Goal: Information Seeking & Learning: Find specific fact

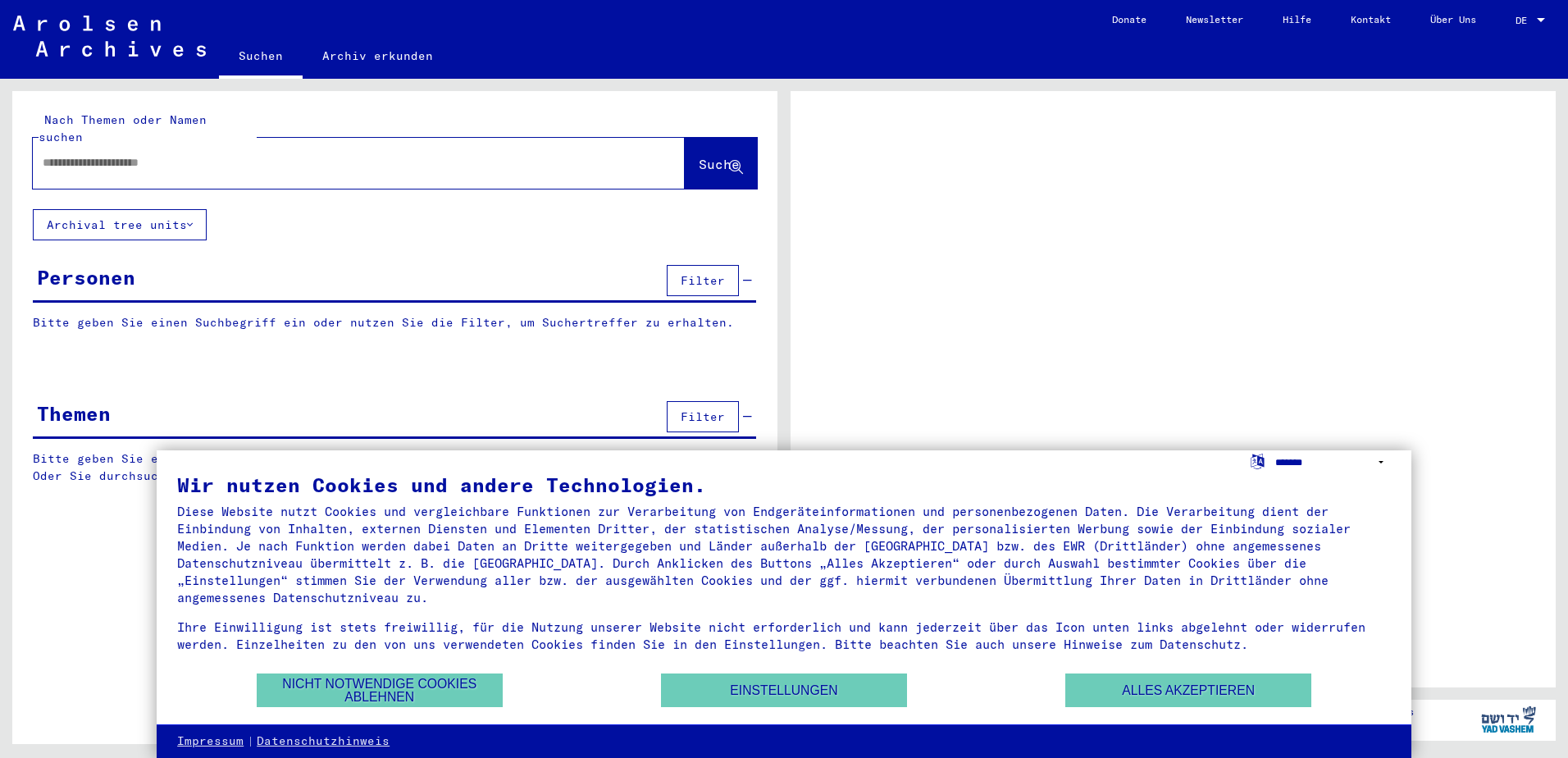
click at [1291, 460] on select "**********" at bounding box center [1333, 462] width 115 height 24
select select "*****"
click at [1276, 451] on select "**********" at bounding box center [1333, 462] width 115 height 24
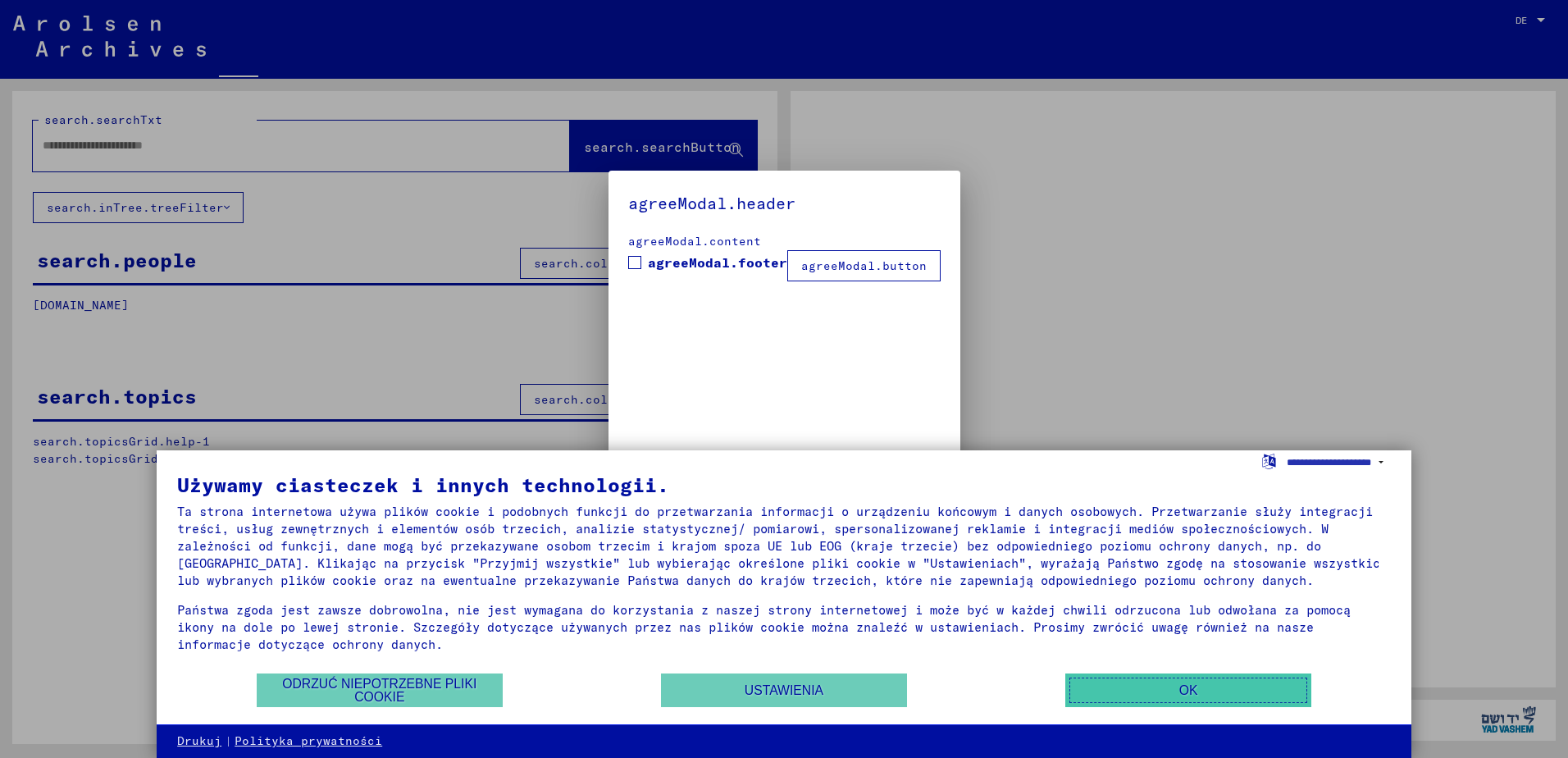
click at [1217, 687] on button "OK" at bounding box center [1189, 690] width 246 height 33
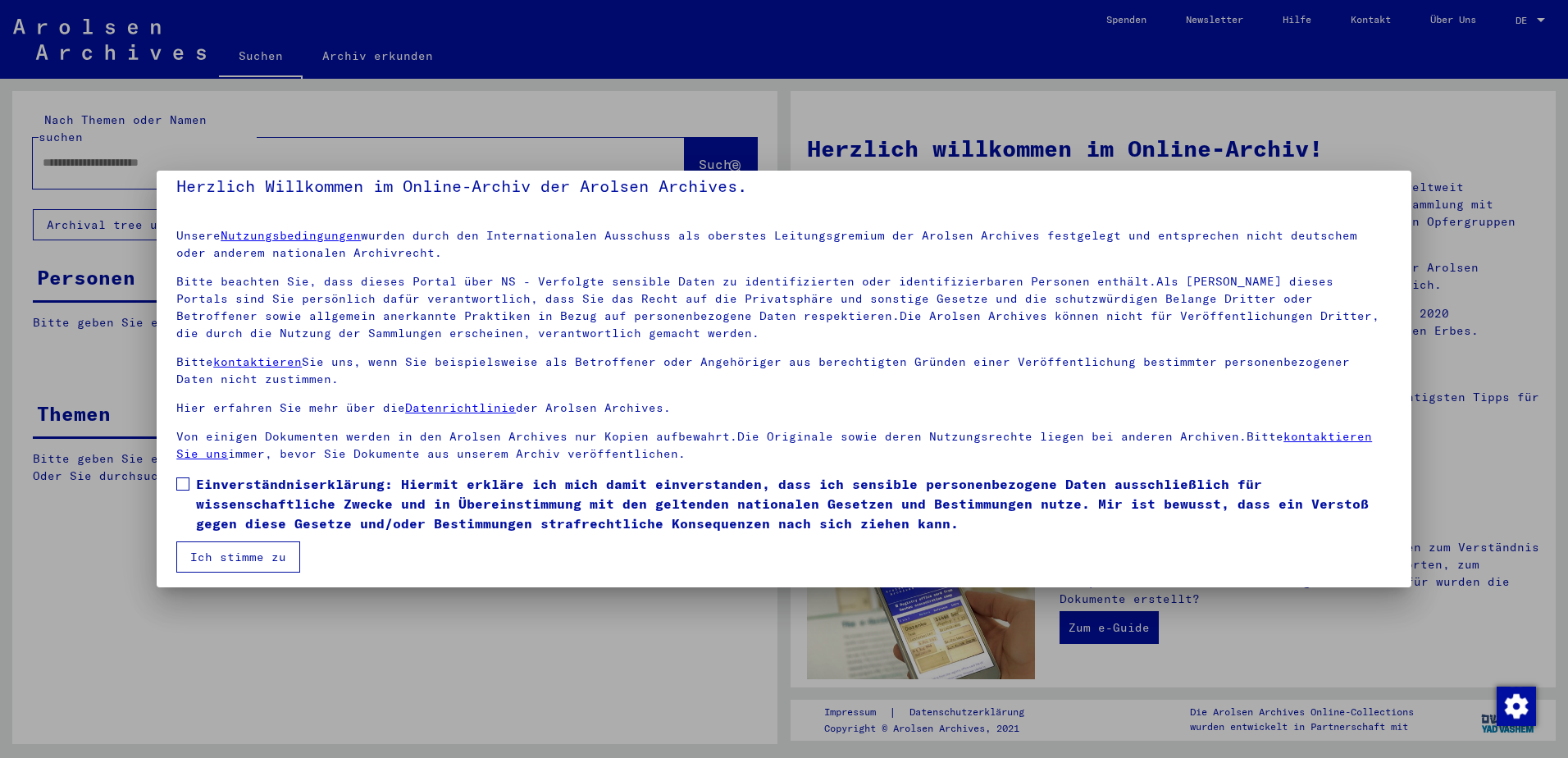
scroll to position [22, 0]
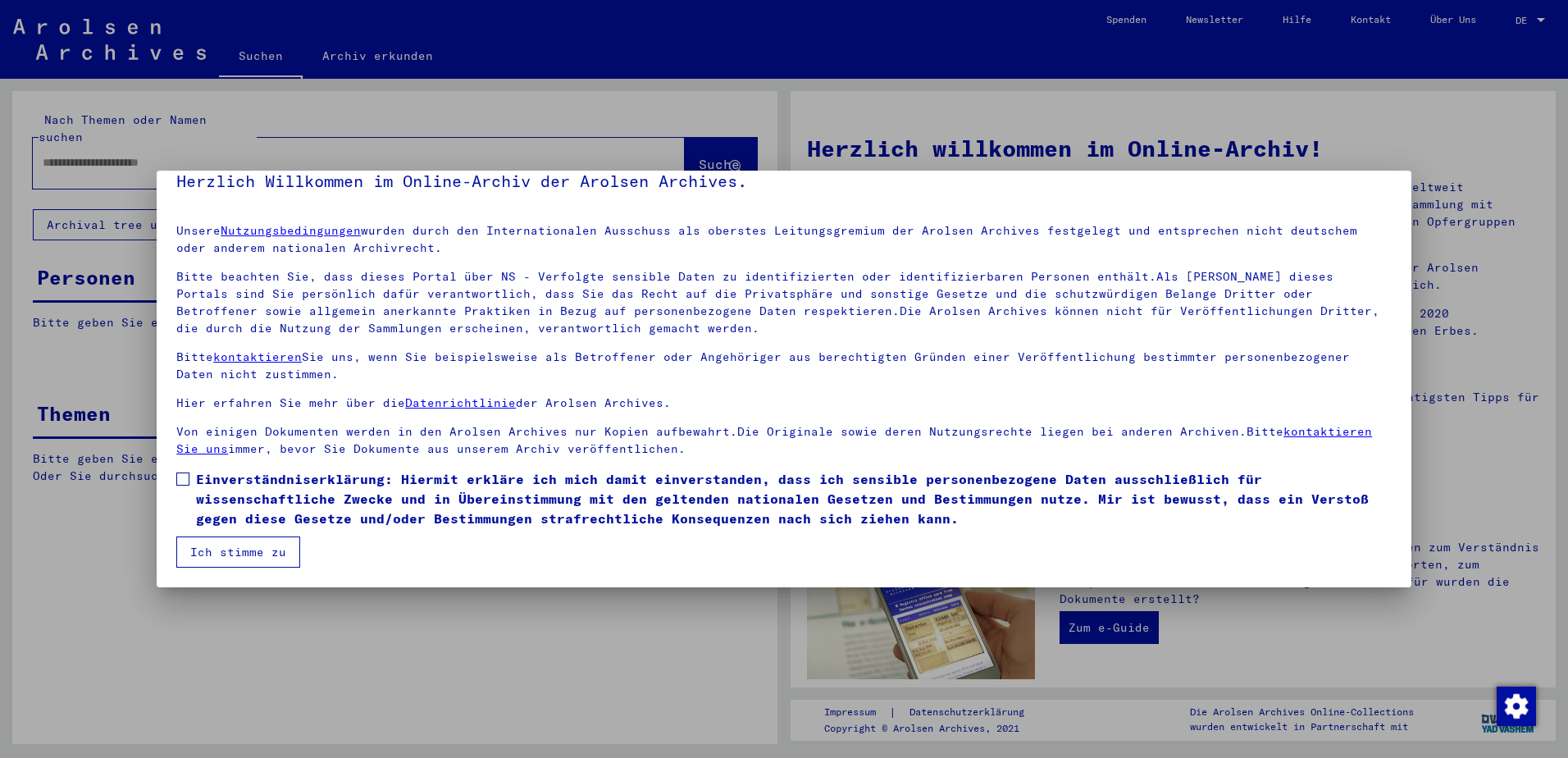
click at [181, 477] on span at bounding box center [182, 479] width 13 height 13
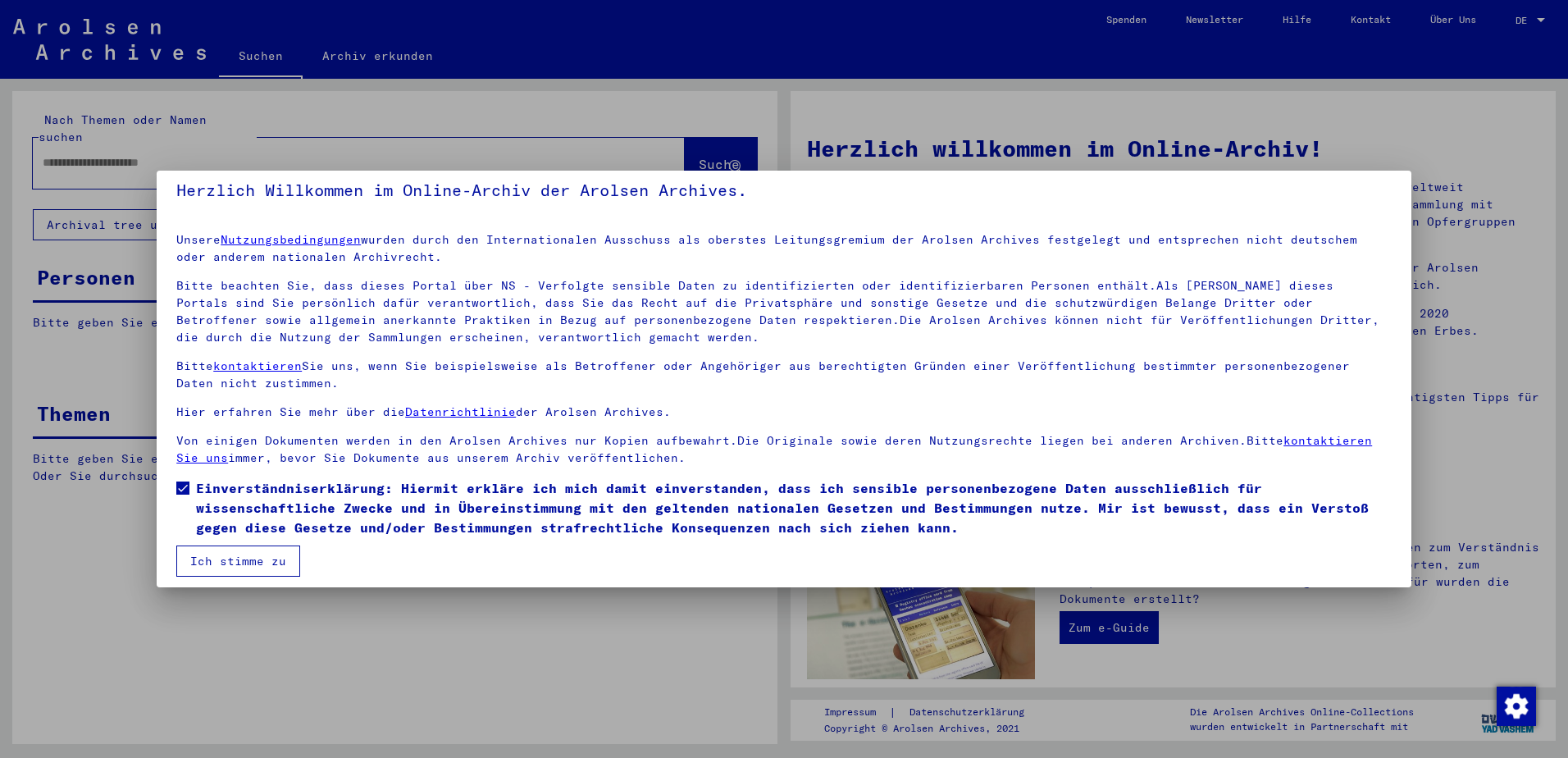
scroll to position [0, 0]
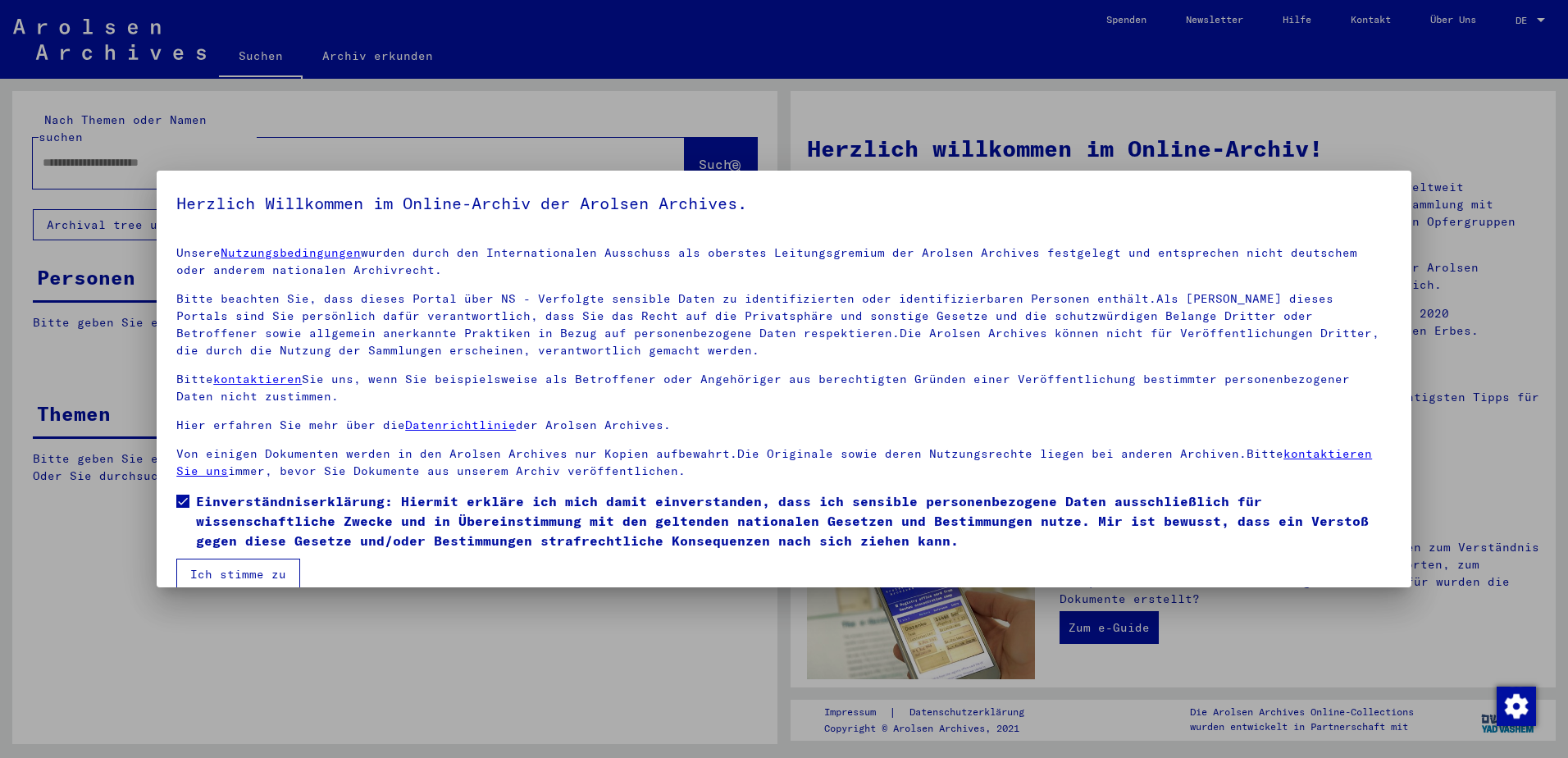
click at [272, 570] on button "Ich stimme zu" at bounding box center [238, 574] width 124 height 31
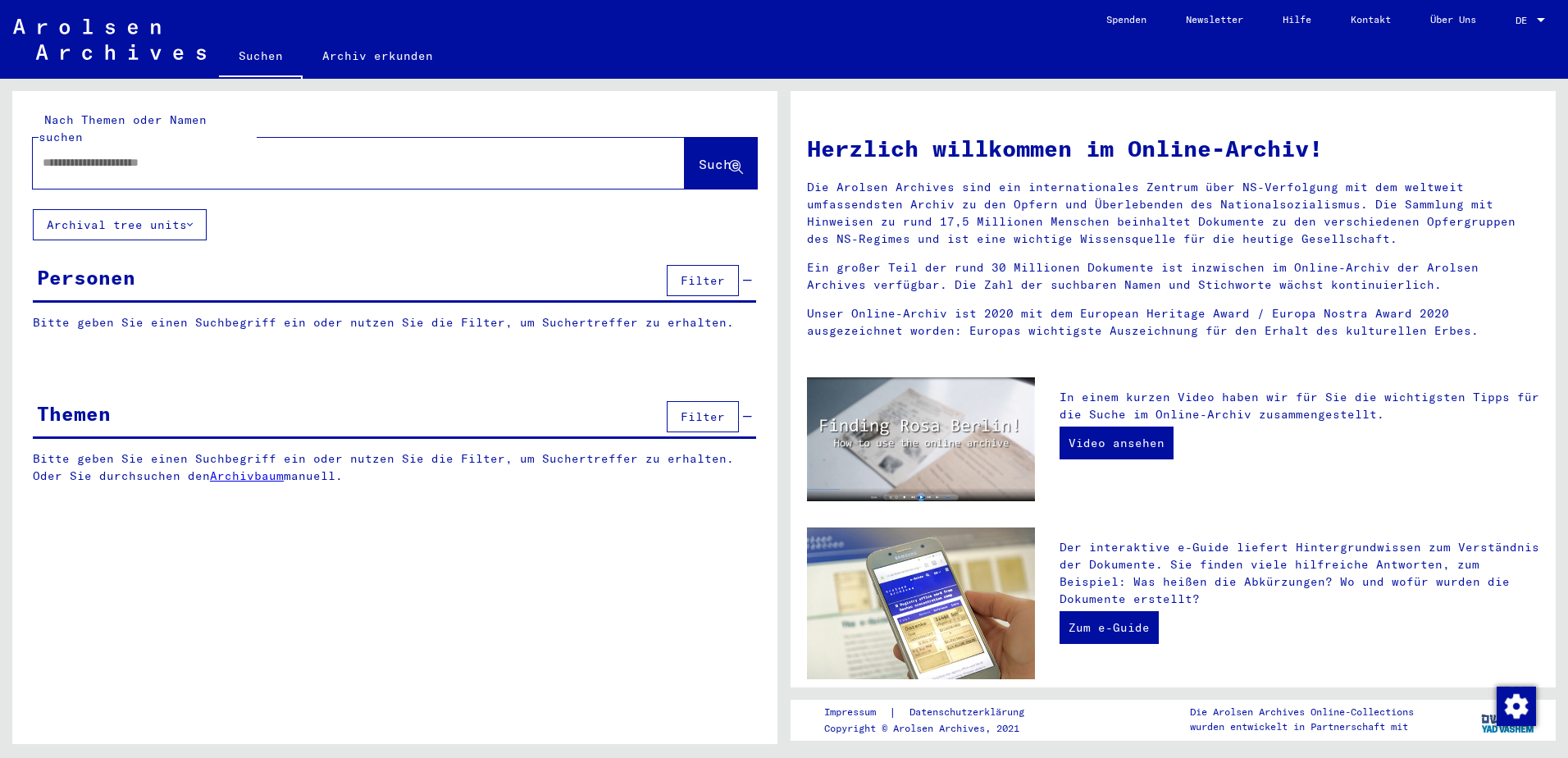
click at [1528, 18] on span "DE" at bounding box center [1525, 20] width 18 height 11
click at [1518, 31] on span "English" at bounding box center [1500, 29] width 40 height 12
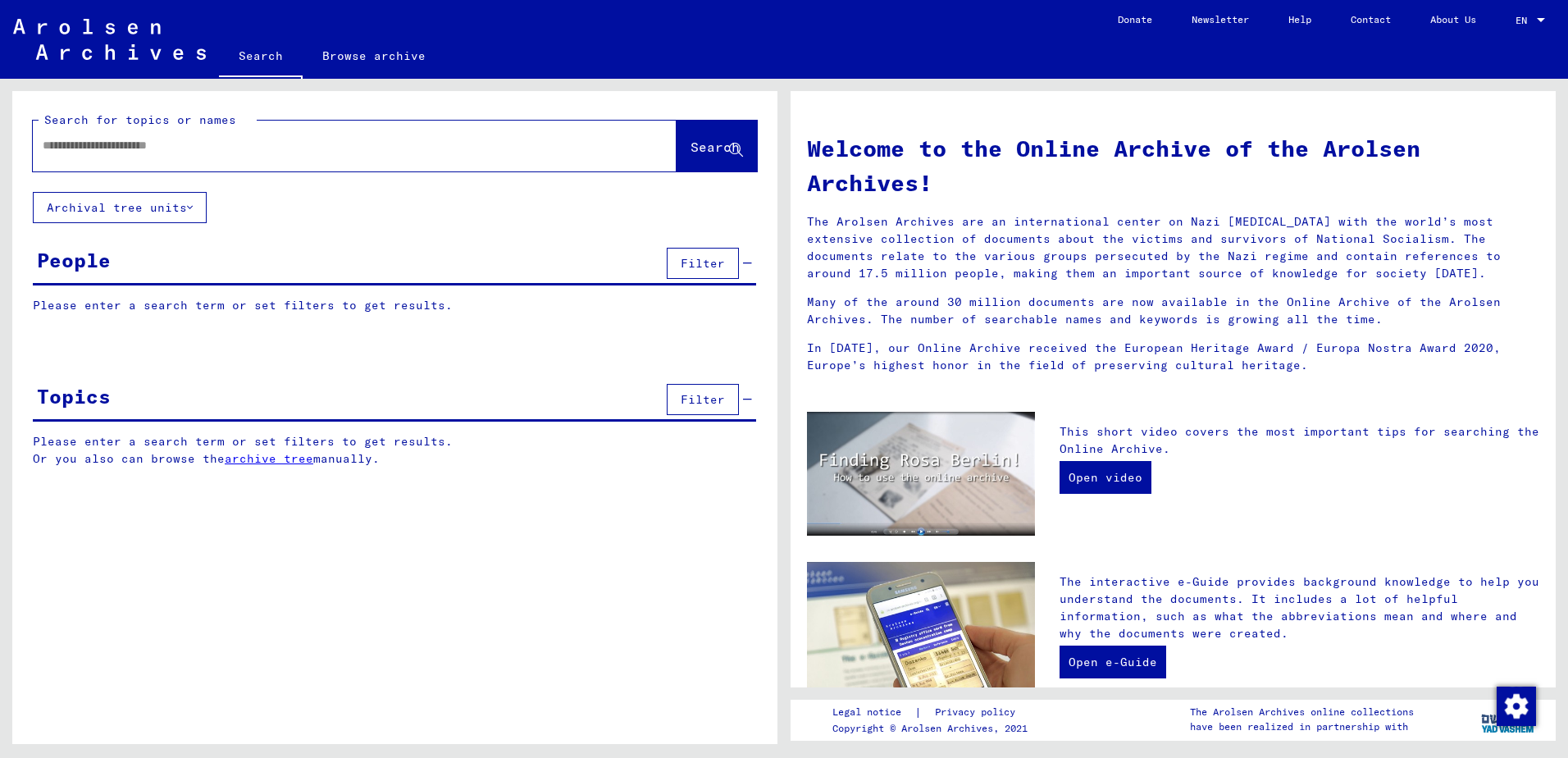
click at [720, 263] on span "Filter" at bounding box center [703, 263] width 44 height 15
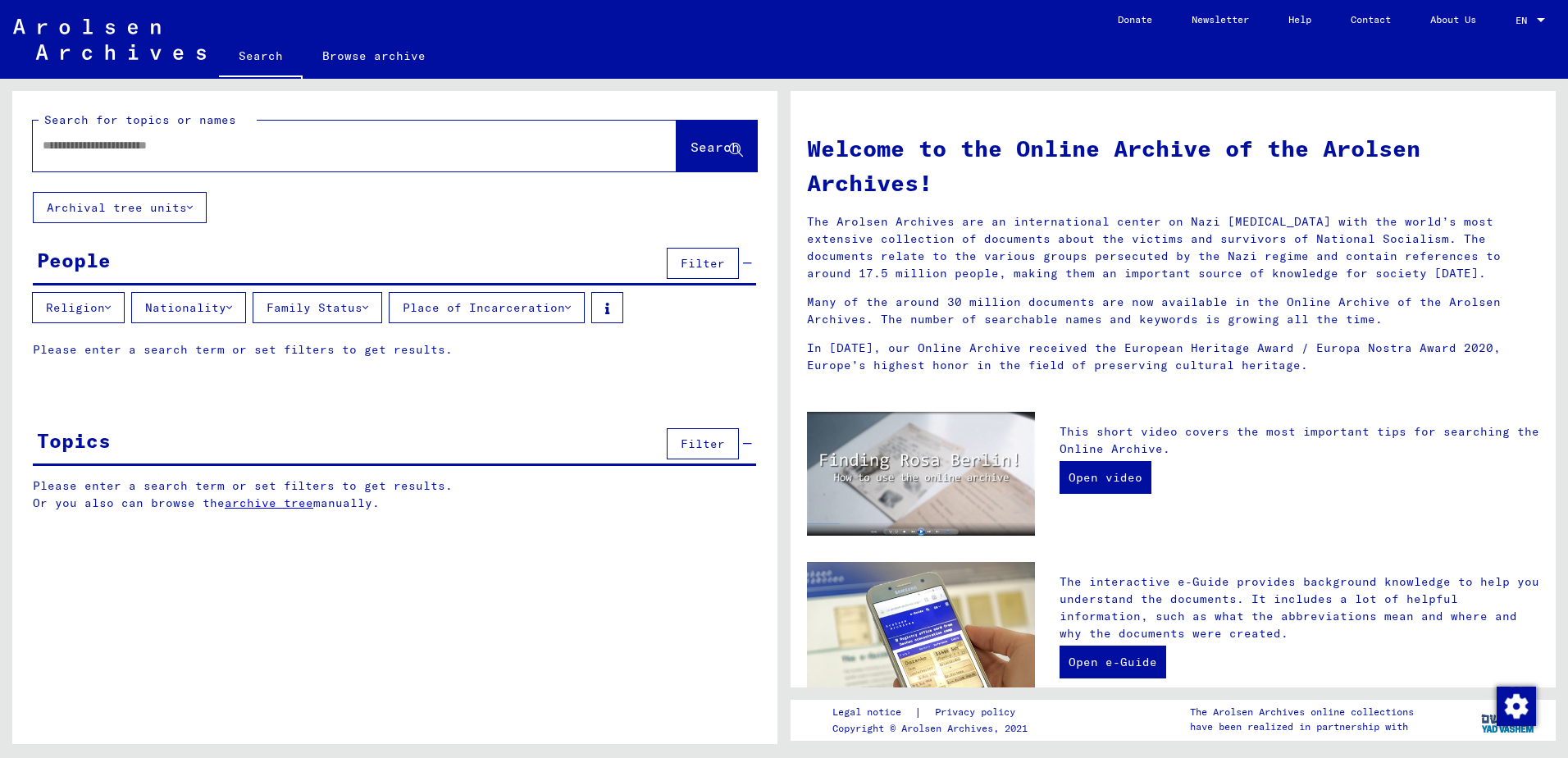
click at [143, 148] on input "text" at bounding box center [334, 146] width 585 height 18
type input "**********"
click at [178, 307] on button "Nationality" at bounding box center [188, 307] width 115 height 31
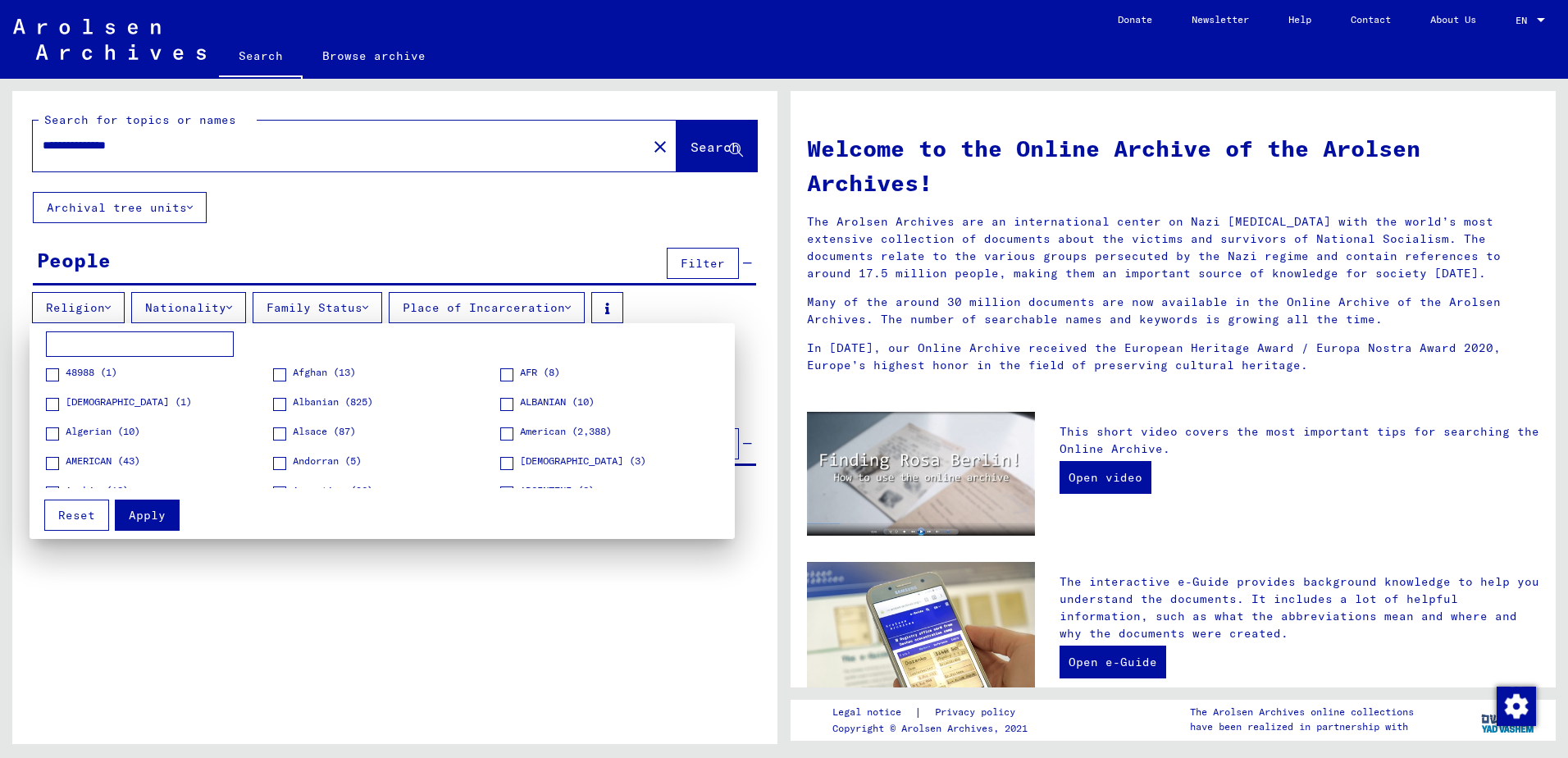
click at [68, 346] on input at bounding box center [139, 345] width 187 height 26
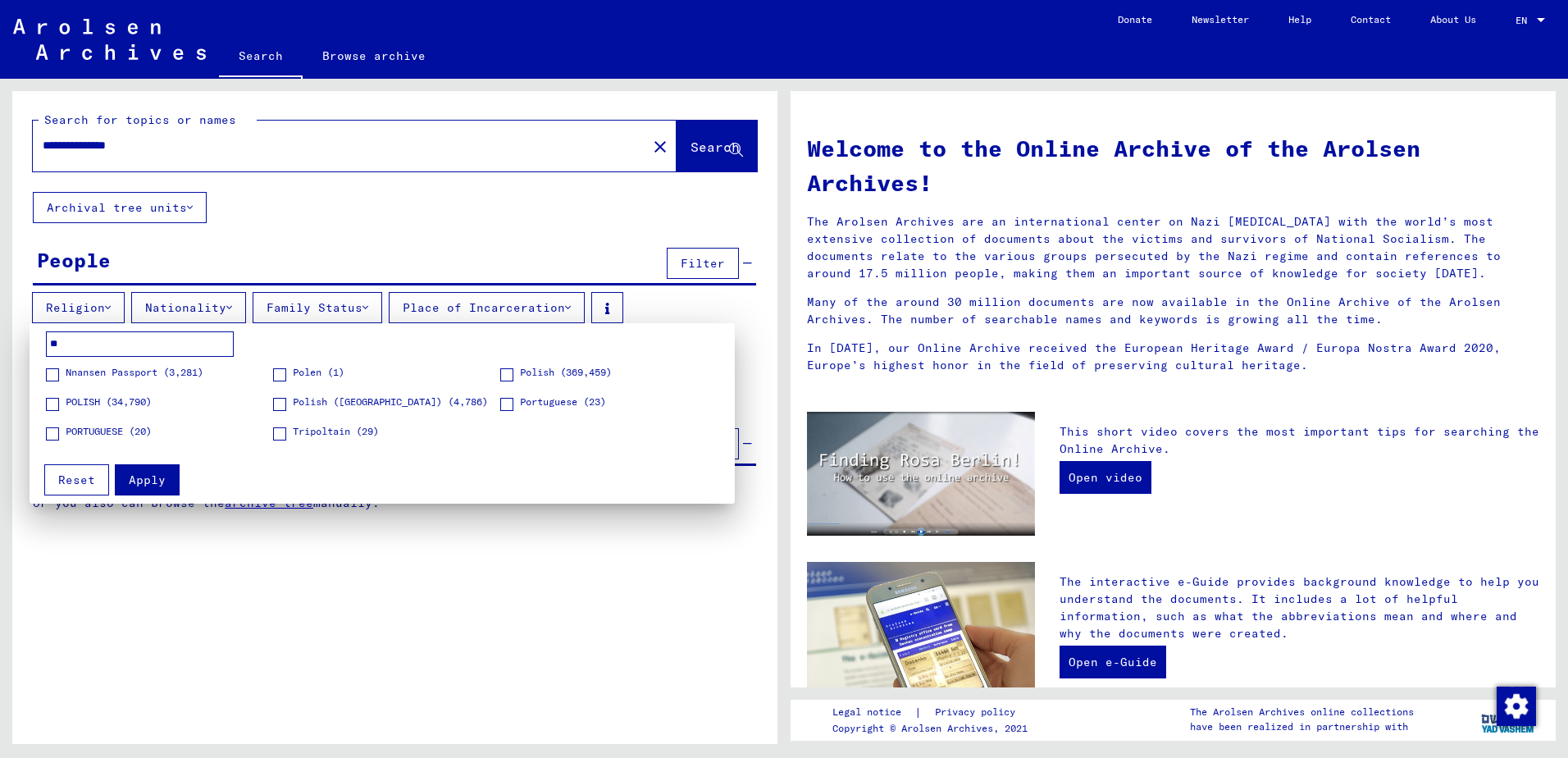
type input "**"
click at [85, 400] on span "POLISH (34,790)" at bounding box center [109, 401] width 86 height 15
click at [141, 470] on button "Apply" at bounding box center [148, 480] width 65 height 31
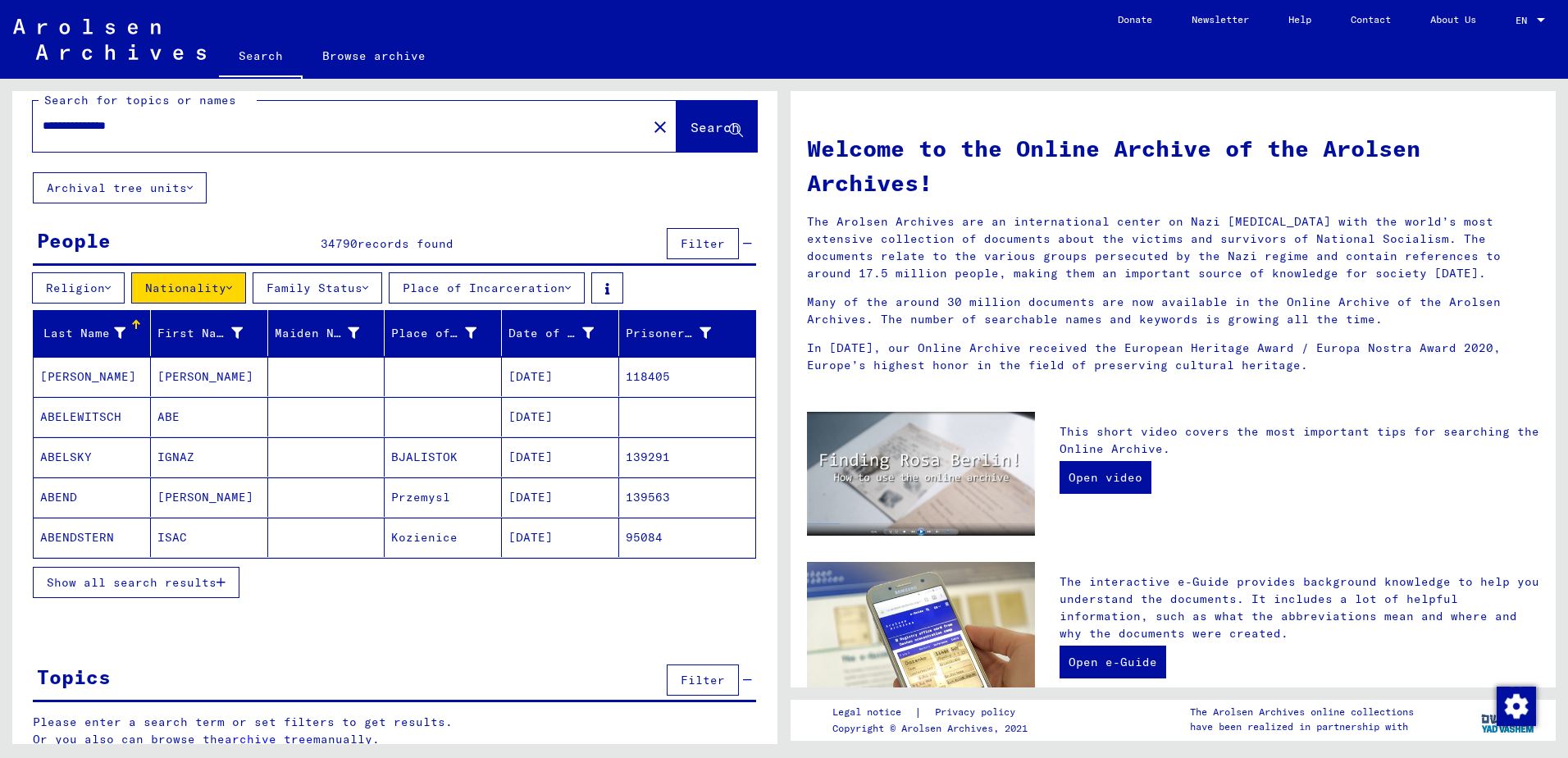
scroll to position [36, 0]
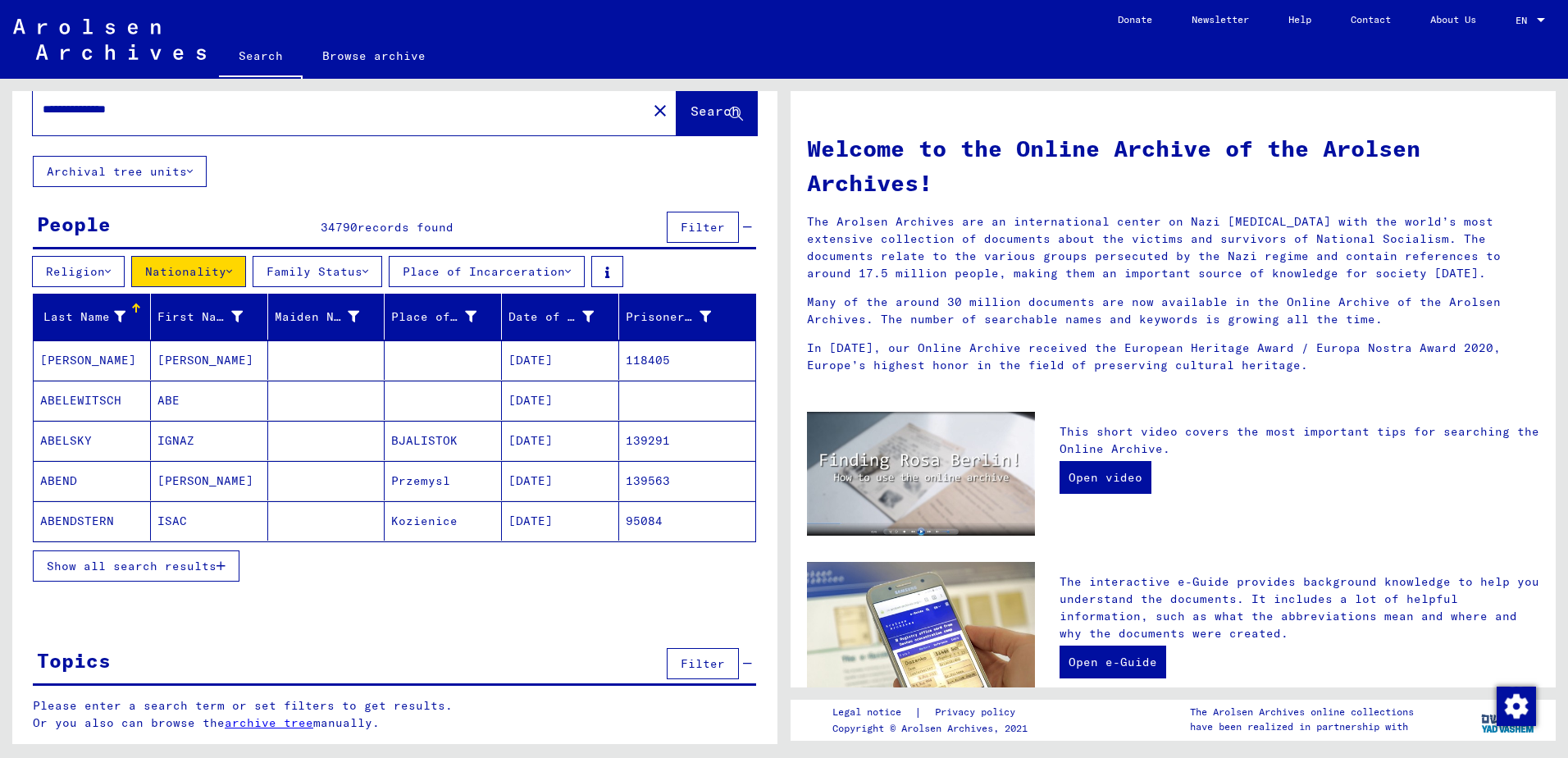
click at [707, 112] on span "Search" at bounding box center [715, 111] width 49 height 17
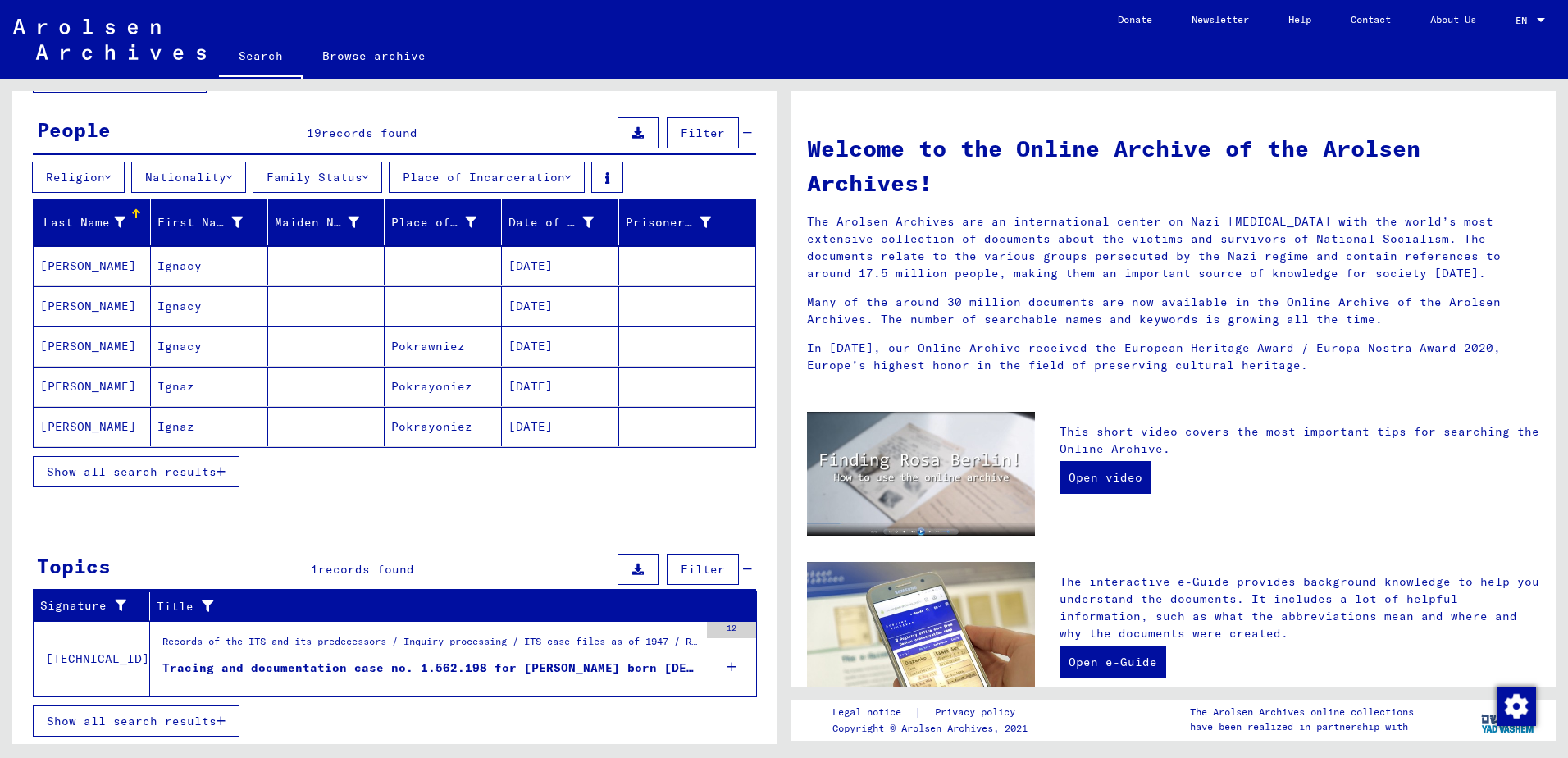
scroll to position [132, 0]
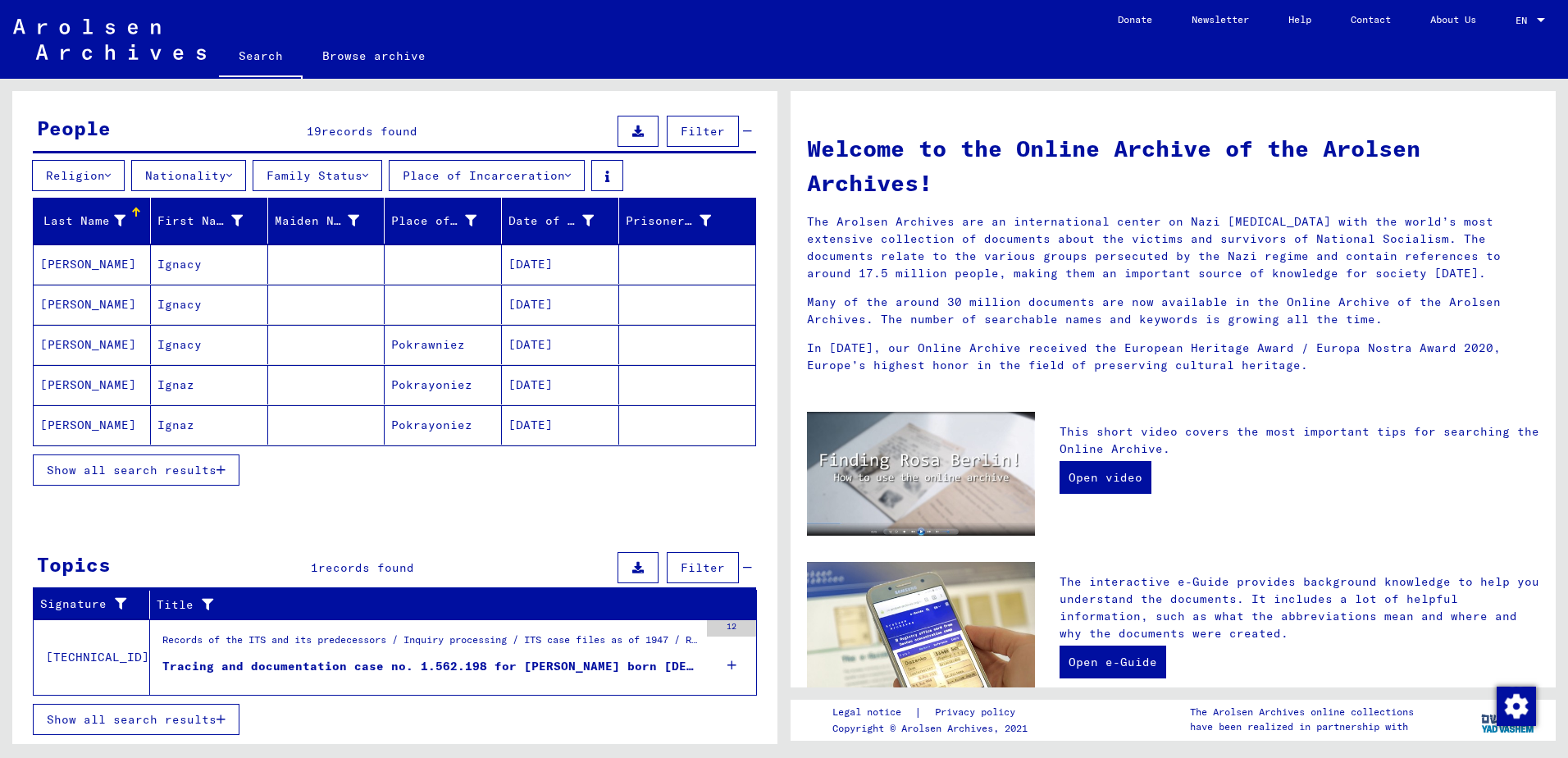
click at [79, 344] on mat-cell "[PERSON_NAME]" at bounding box center [92, 344] width 117 height 40
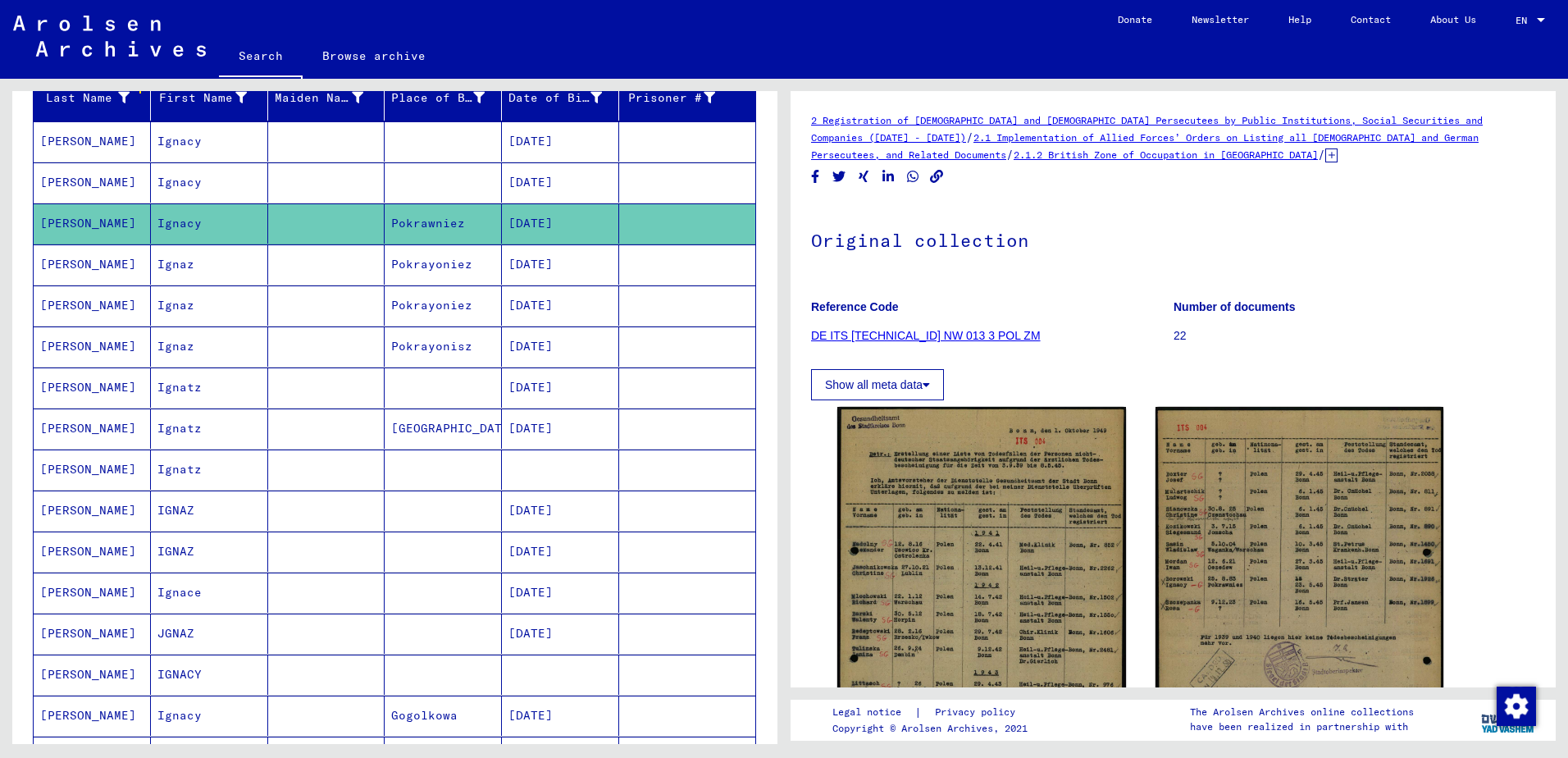
scroll to position [297, 0]
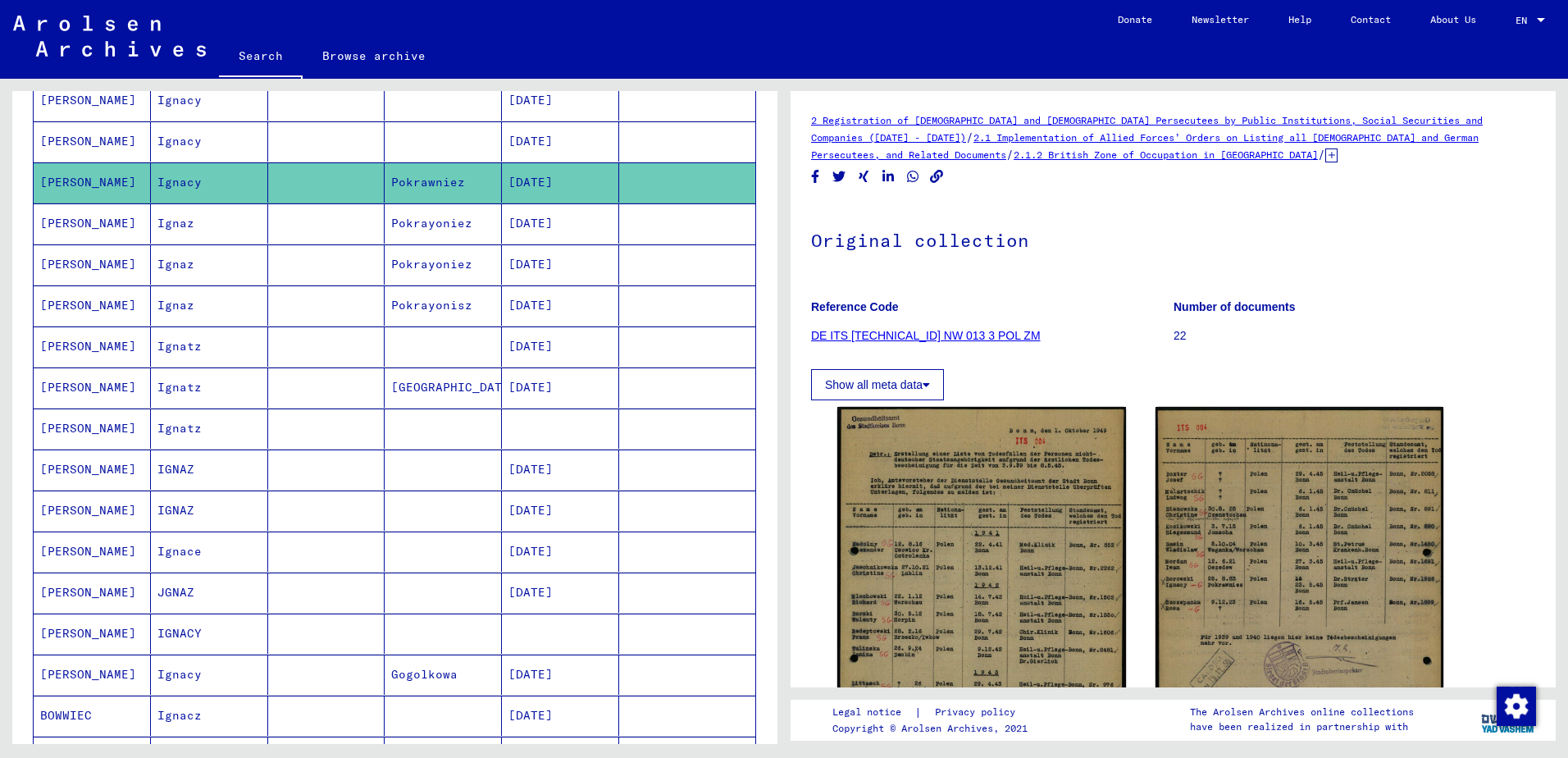
click at [524, 549] on mat-cell "[DATE]" at bounding box center [561, 552] width 117 height 40
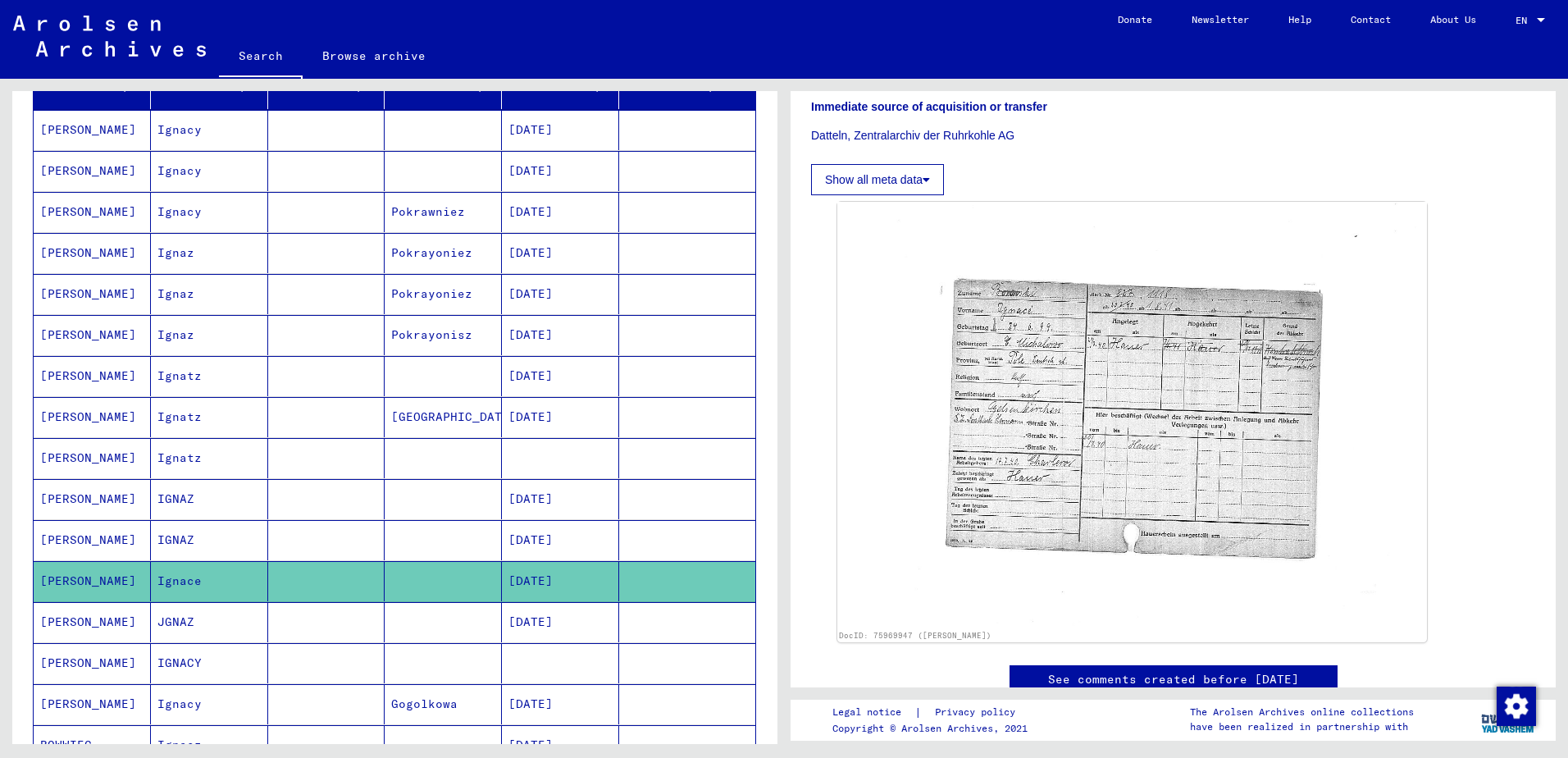
scroll to position [214, 0]
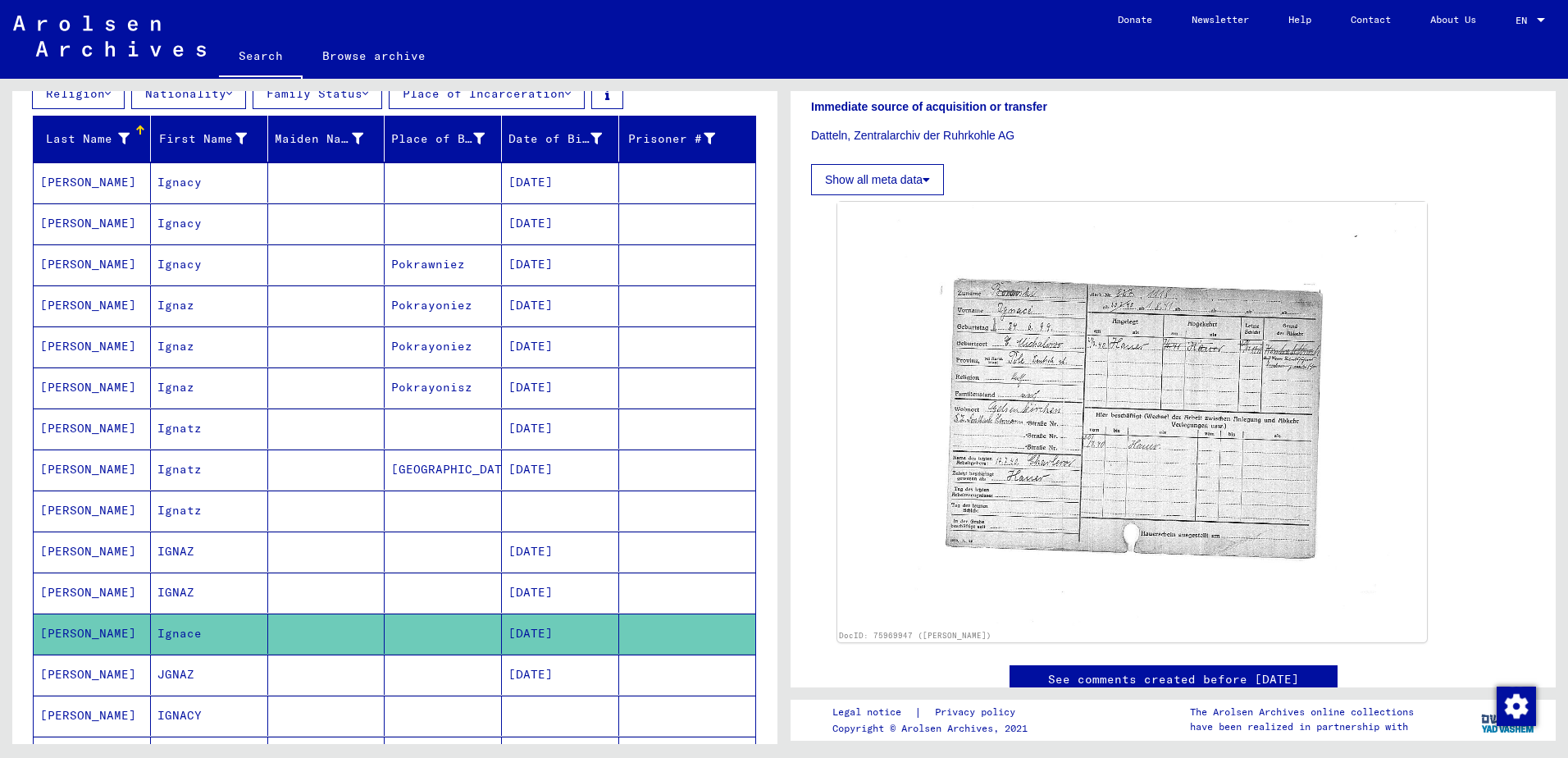
click at [436, 265] on mat-cell "Pokrawniez" at bounding box center [443, 265] width 117 height 40
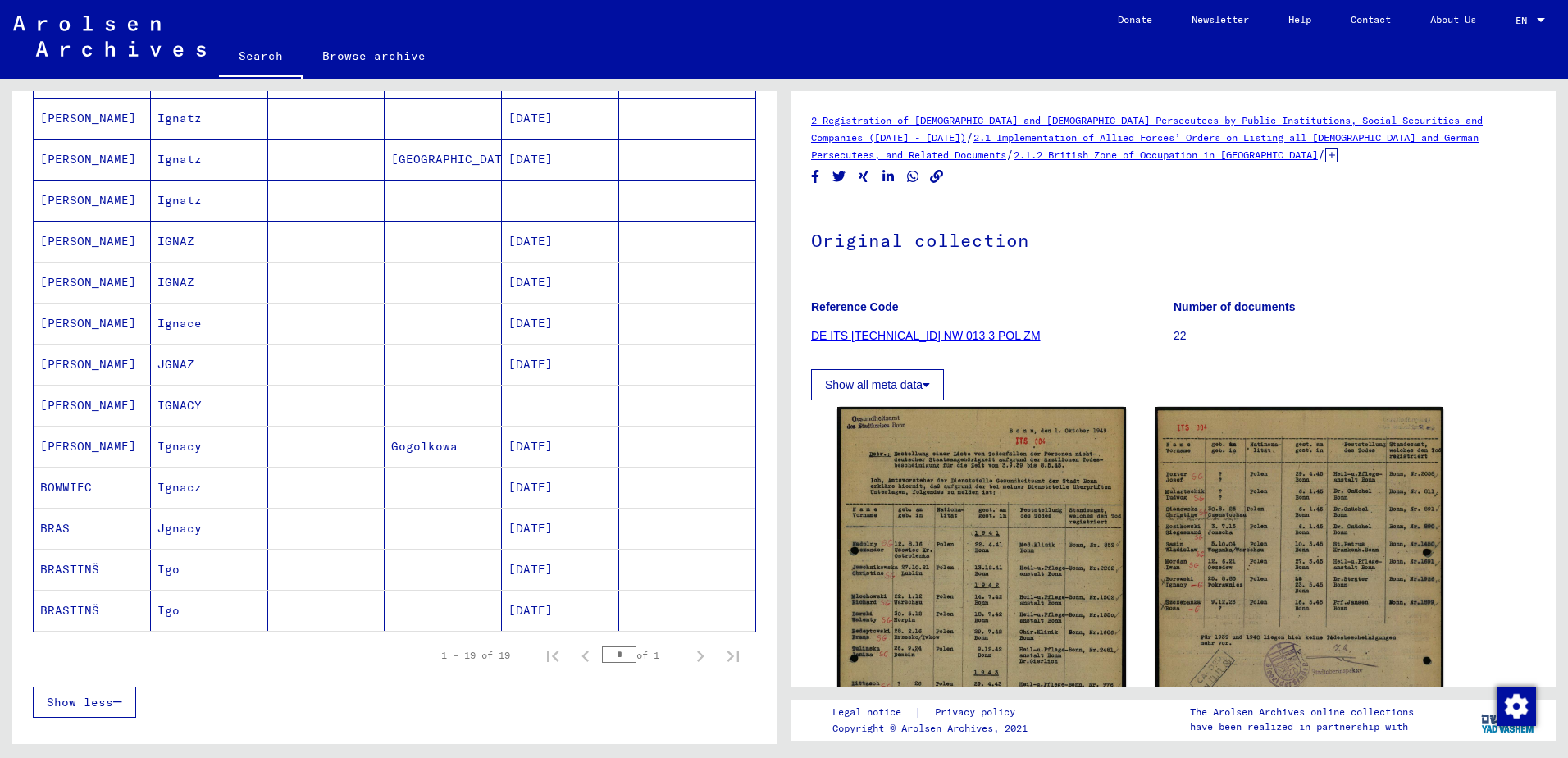
scroll to position [542, 0]
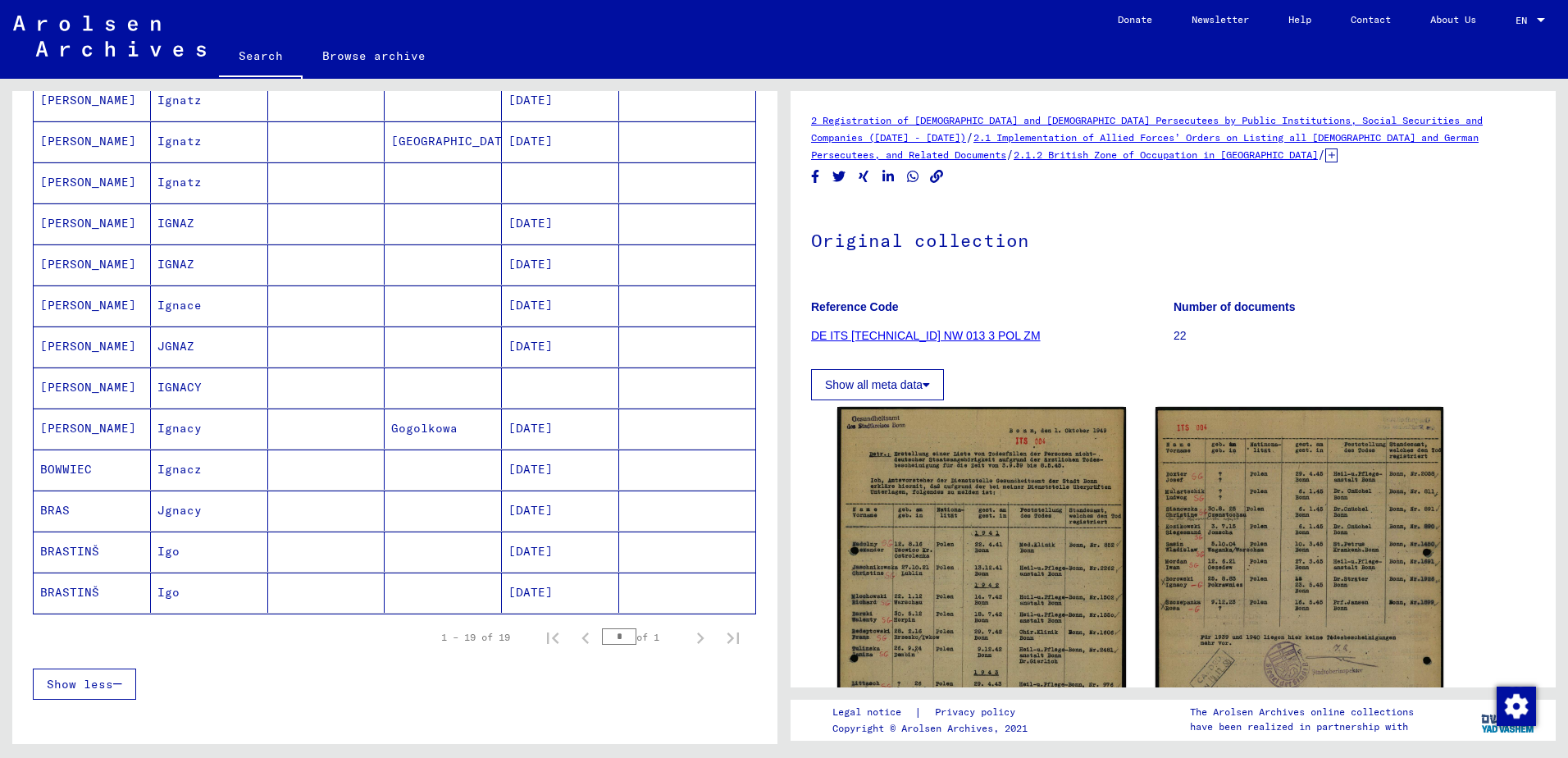
click at [197, 388] on mat-cell "IGNACY" at bounding box center [209, 388] width 117 height 40
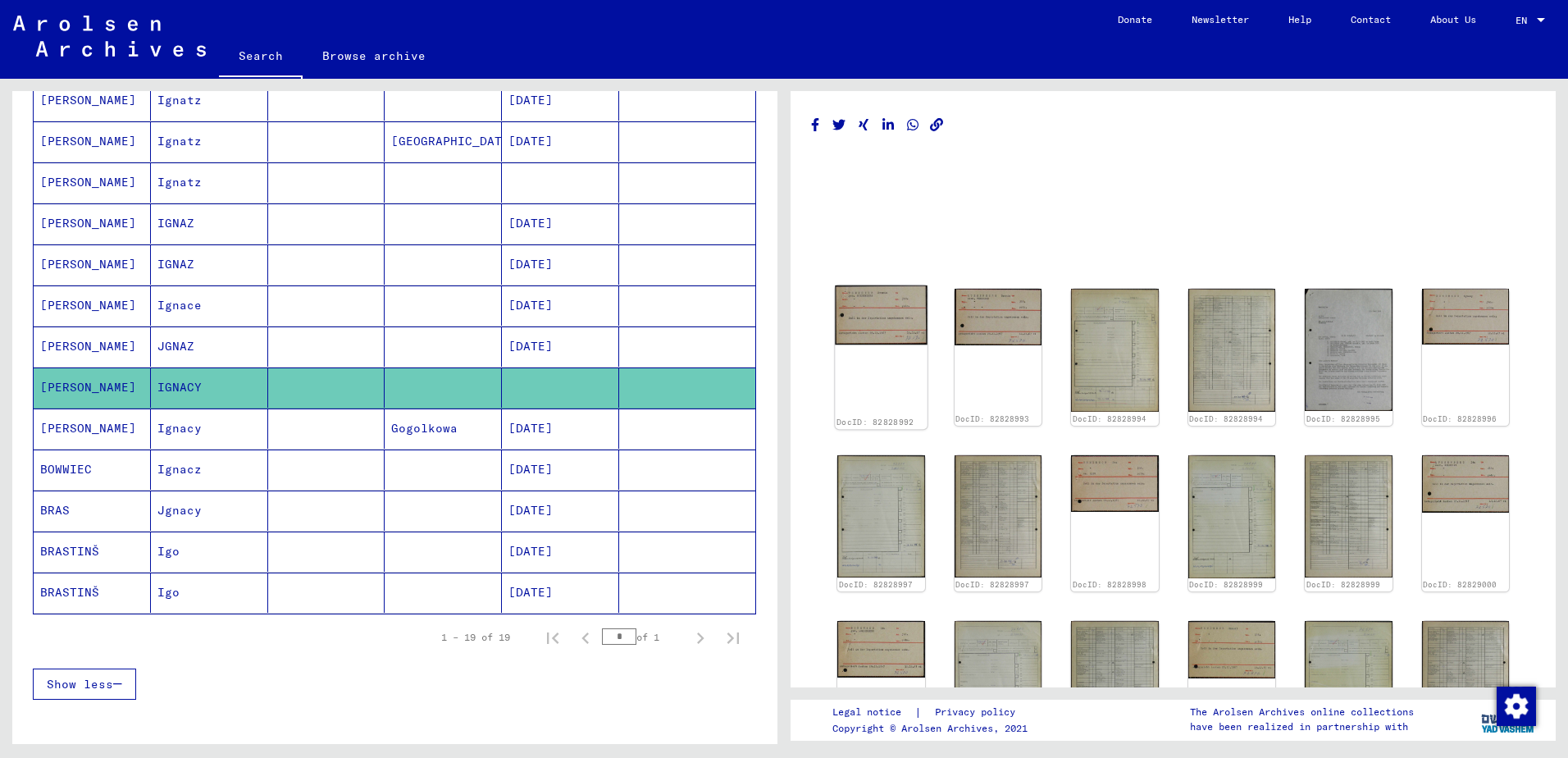
click at [884, 320] on img at bounding box center [881, 315] width 92 height 60
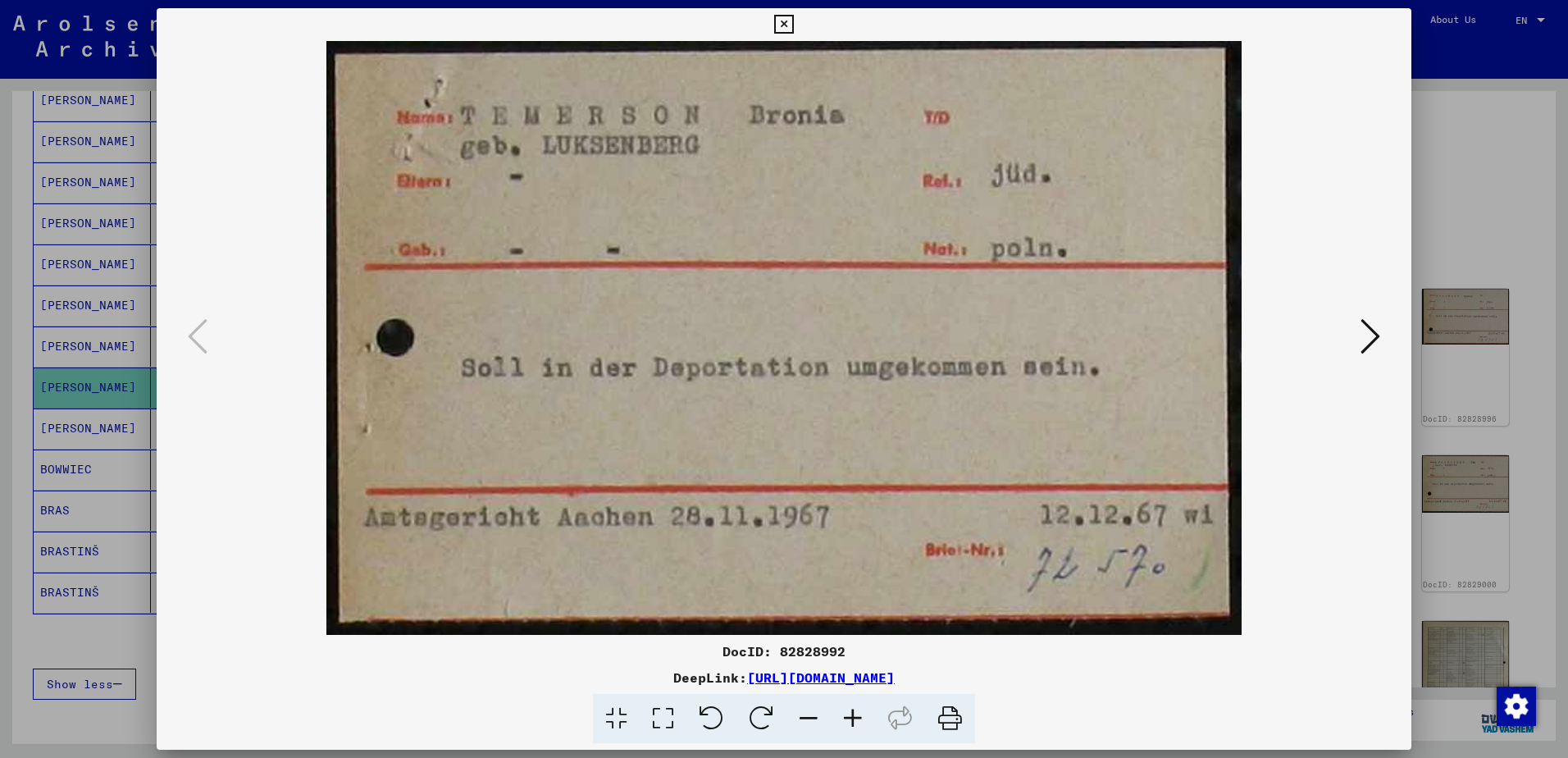
click at [884, 320] on img at bounding box center [783, 338] width 1143 height 594
click at [1381, 338] on button at bounding box center [1371, 337] width 30 height 47
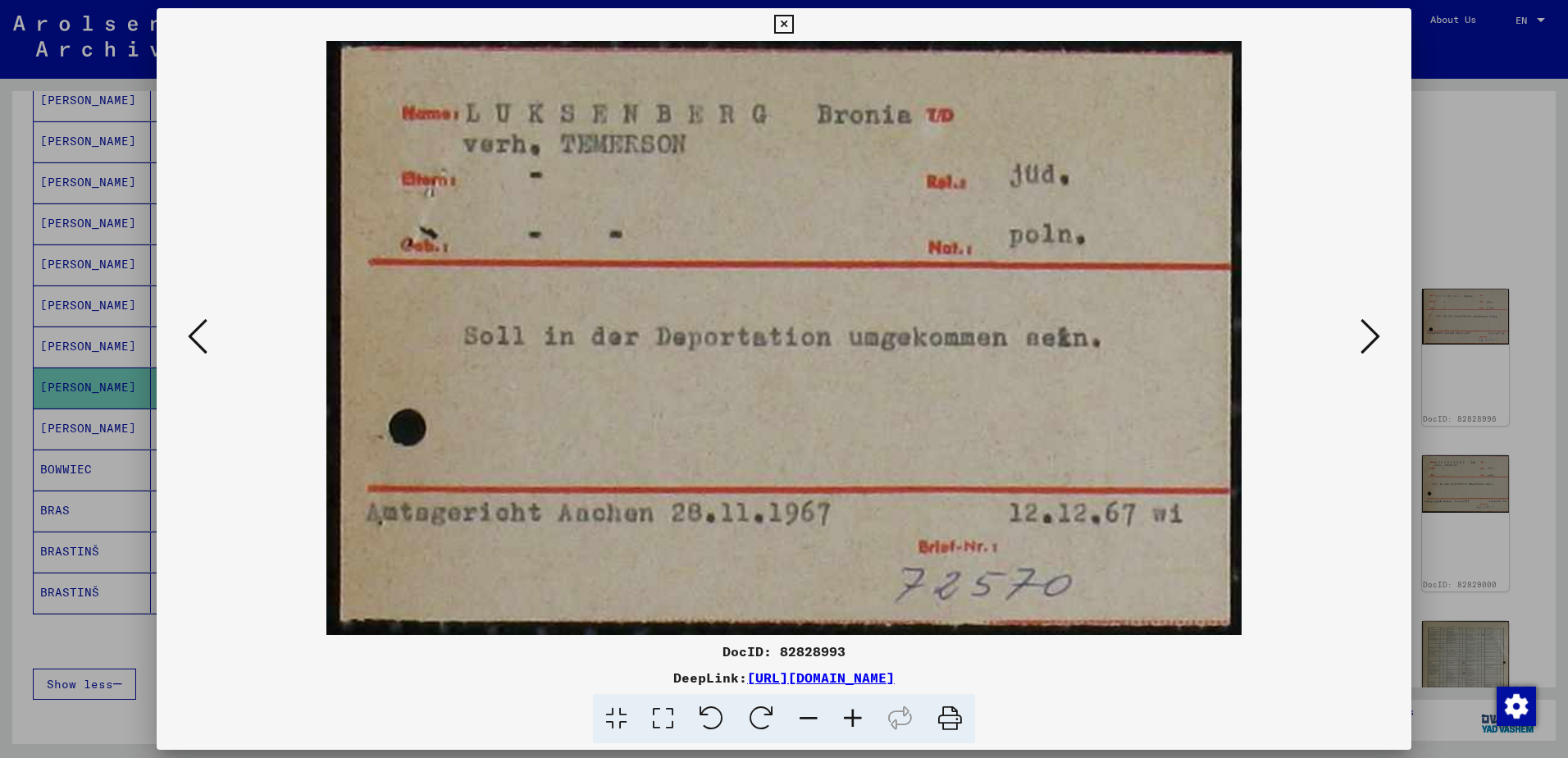
click at [1381, 338] on button at bounding box center [1371, 337] width 30 height 47
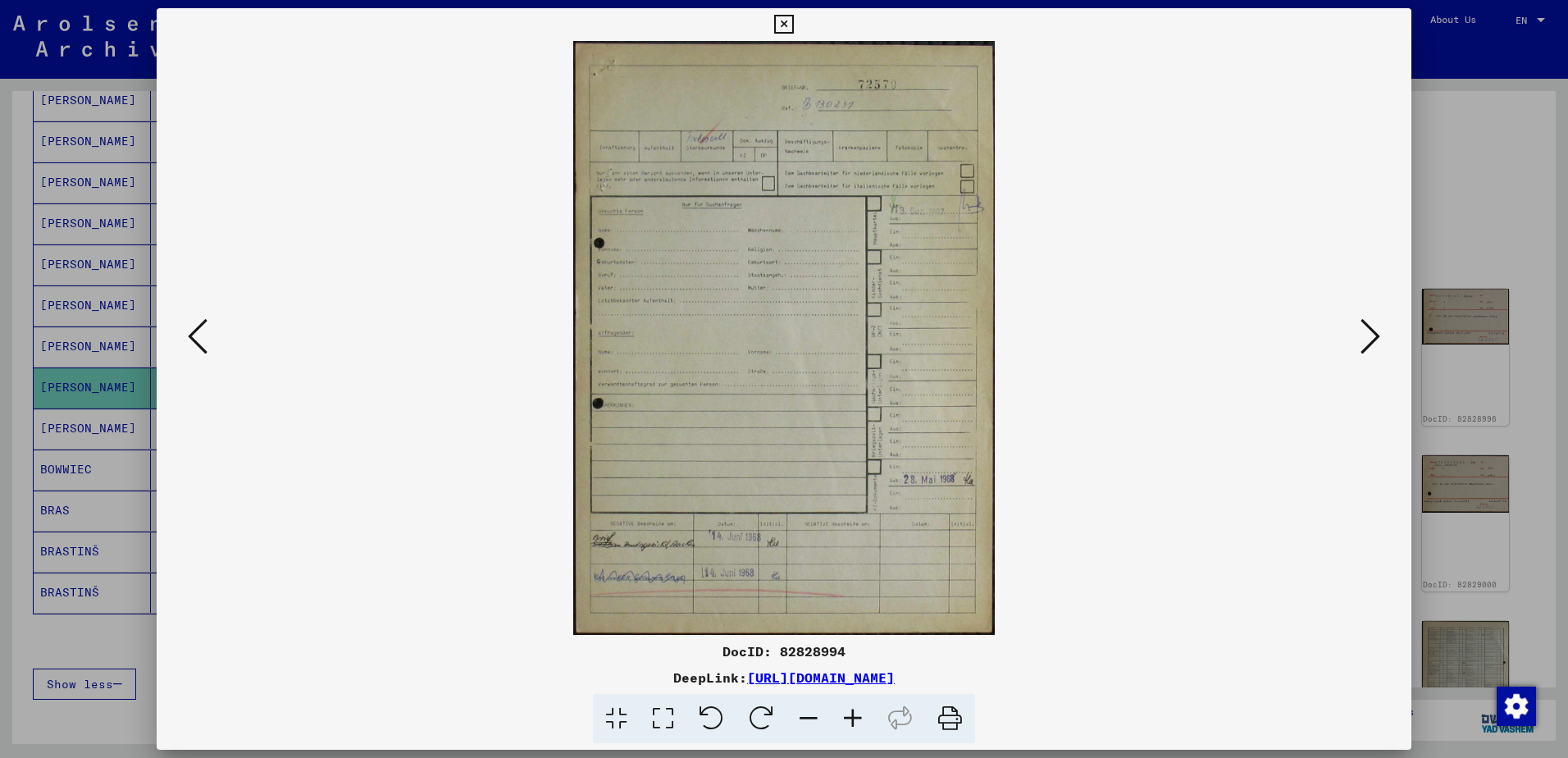
click at [1381, 338] on button at bounding box center [1371, 337] width 30 height 47
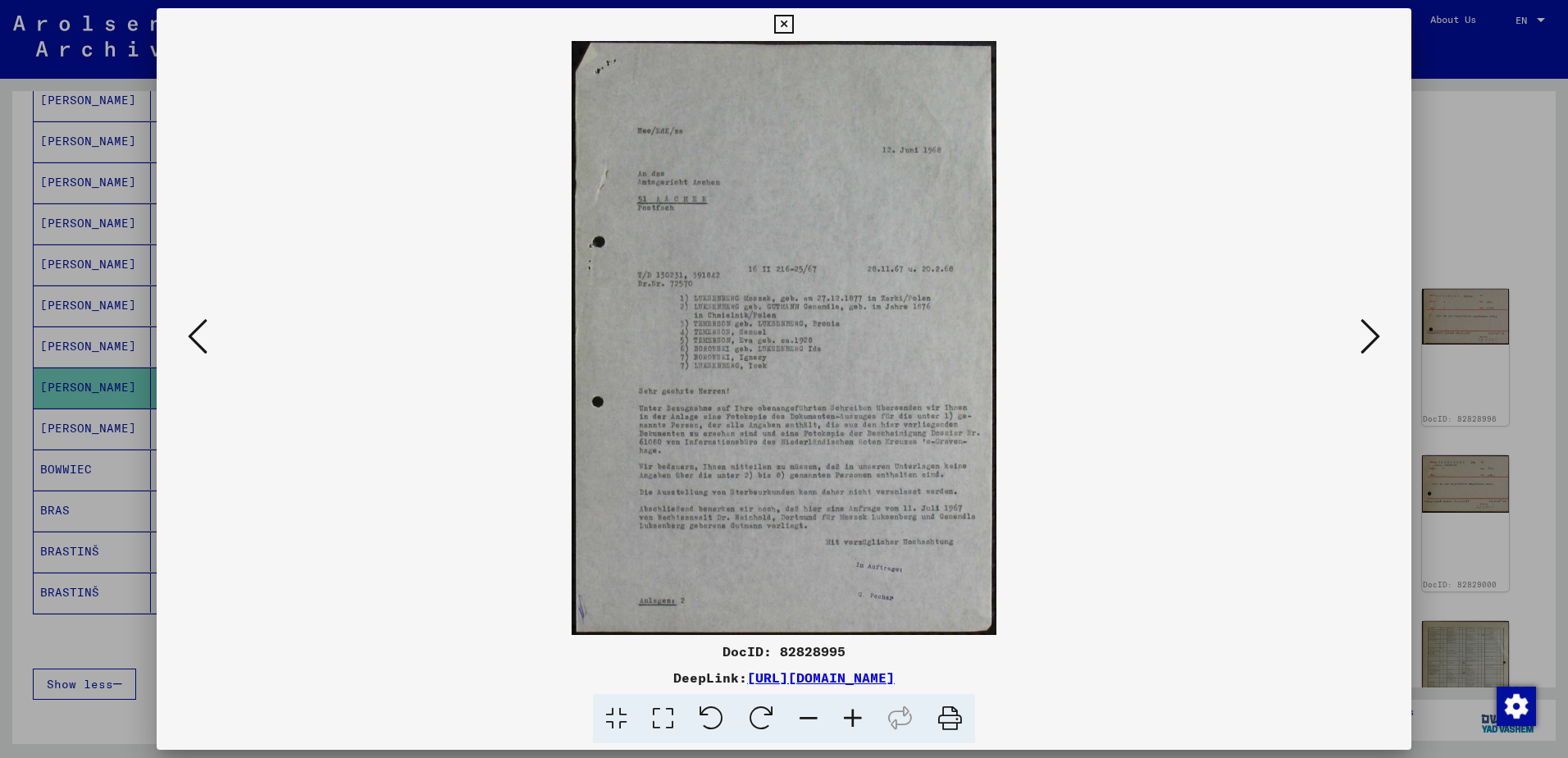
click at [1381, 338] on button at bounding box center [1371, 337] width 30 height 47
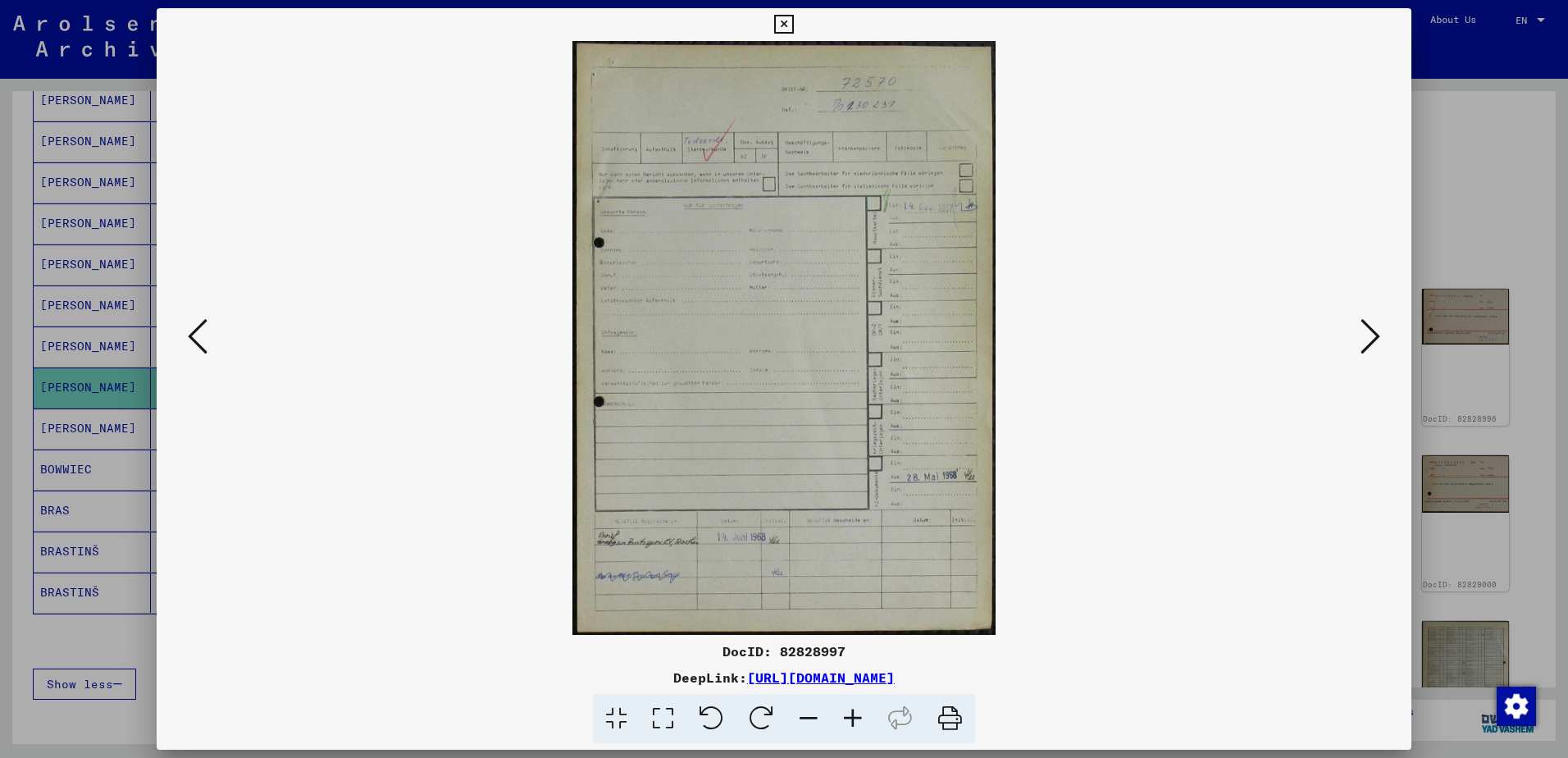
click at [204, 330] on icon at bounding box center [197, 336] width 19 height 40
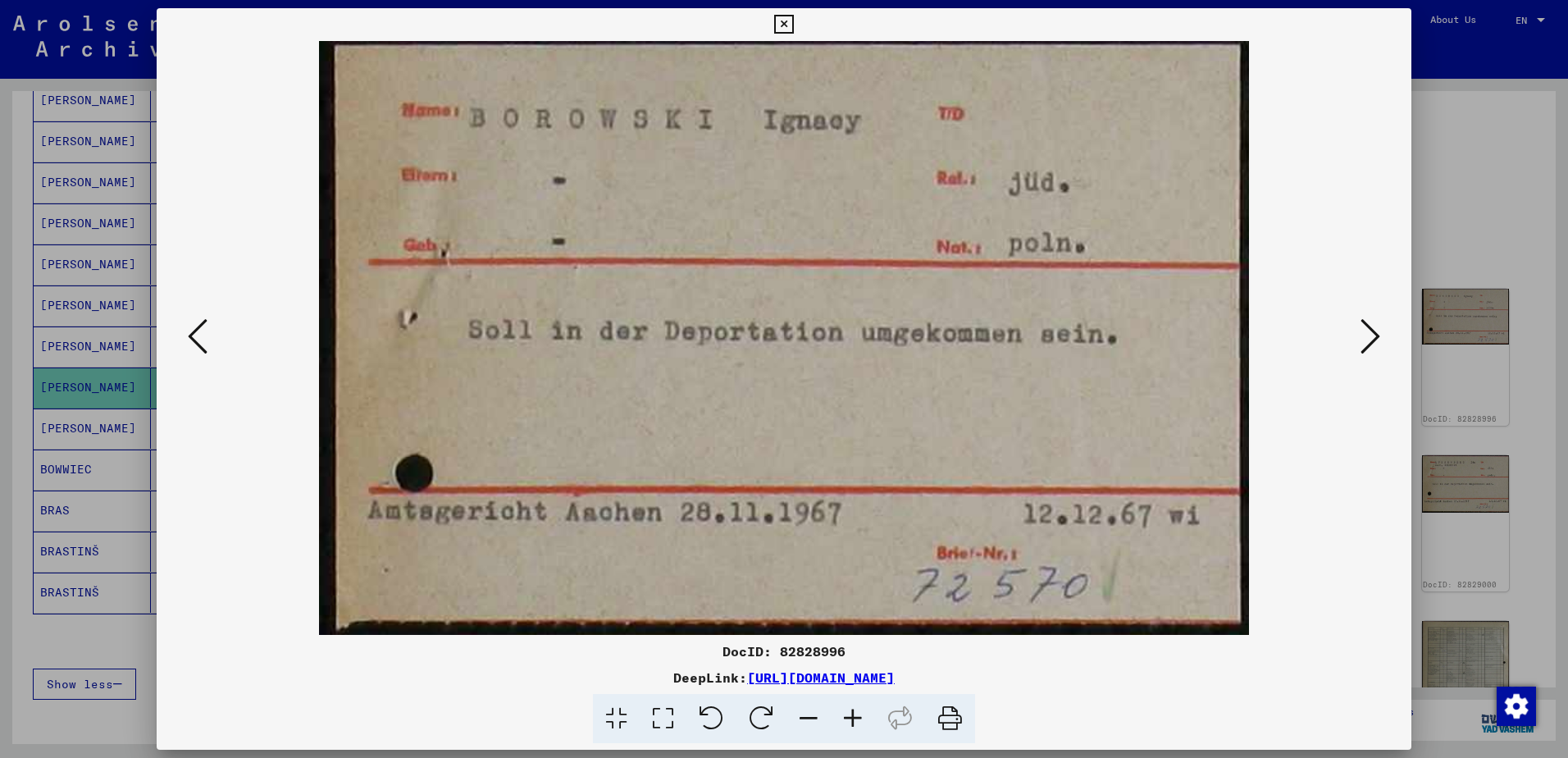
click at [1371, 330] on icon at bounding box center [1371, 336] width 19 height 40
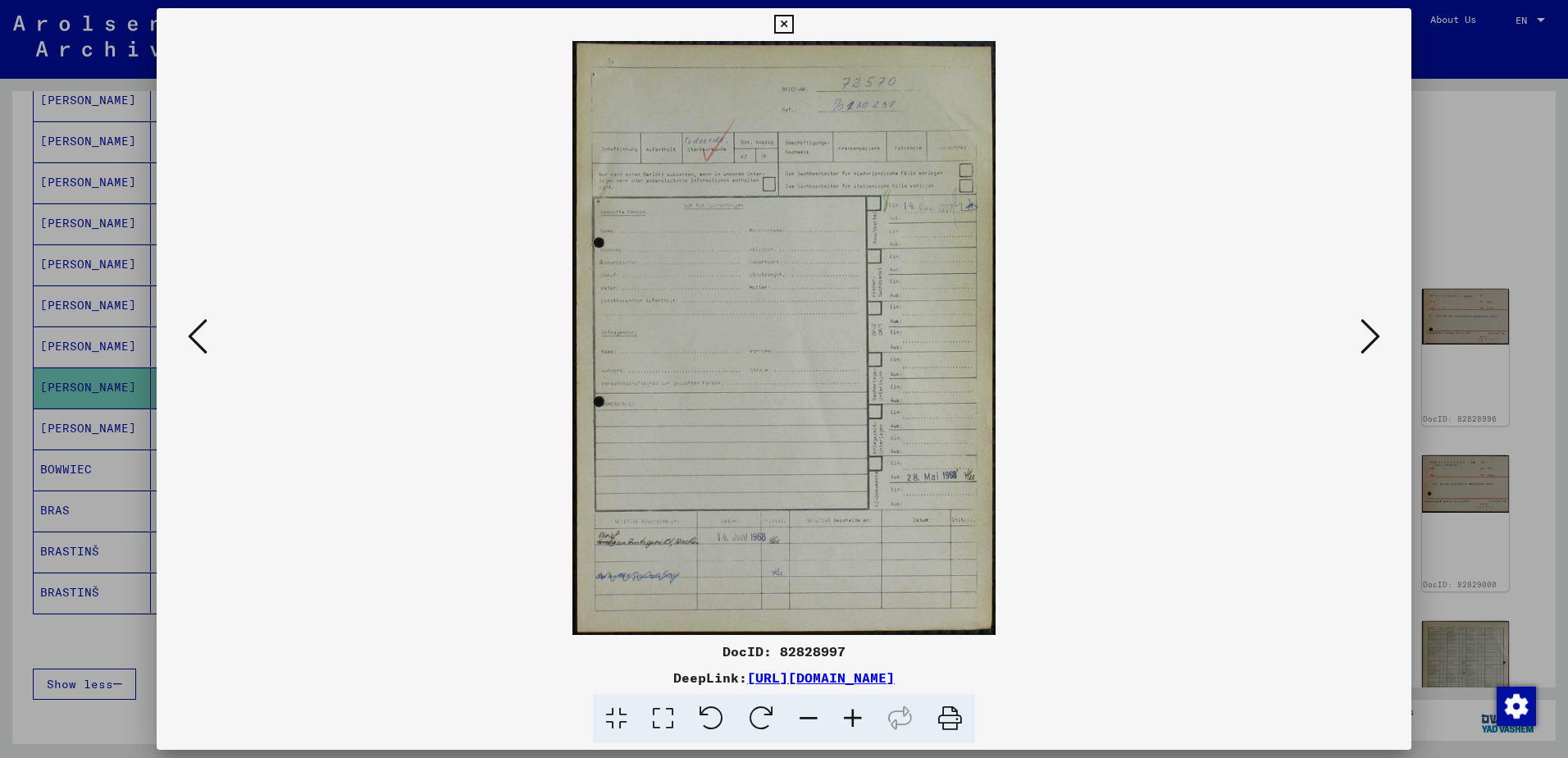
click at [1371, 330] on icon at bounding box center [1371, 336] width 19 height 40
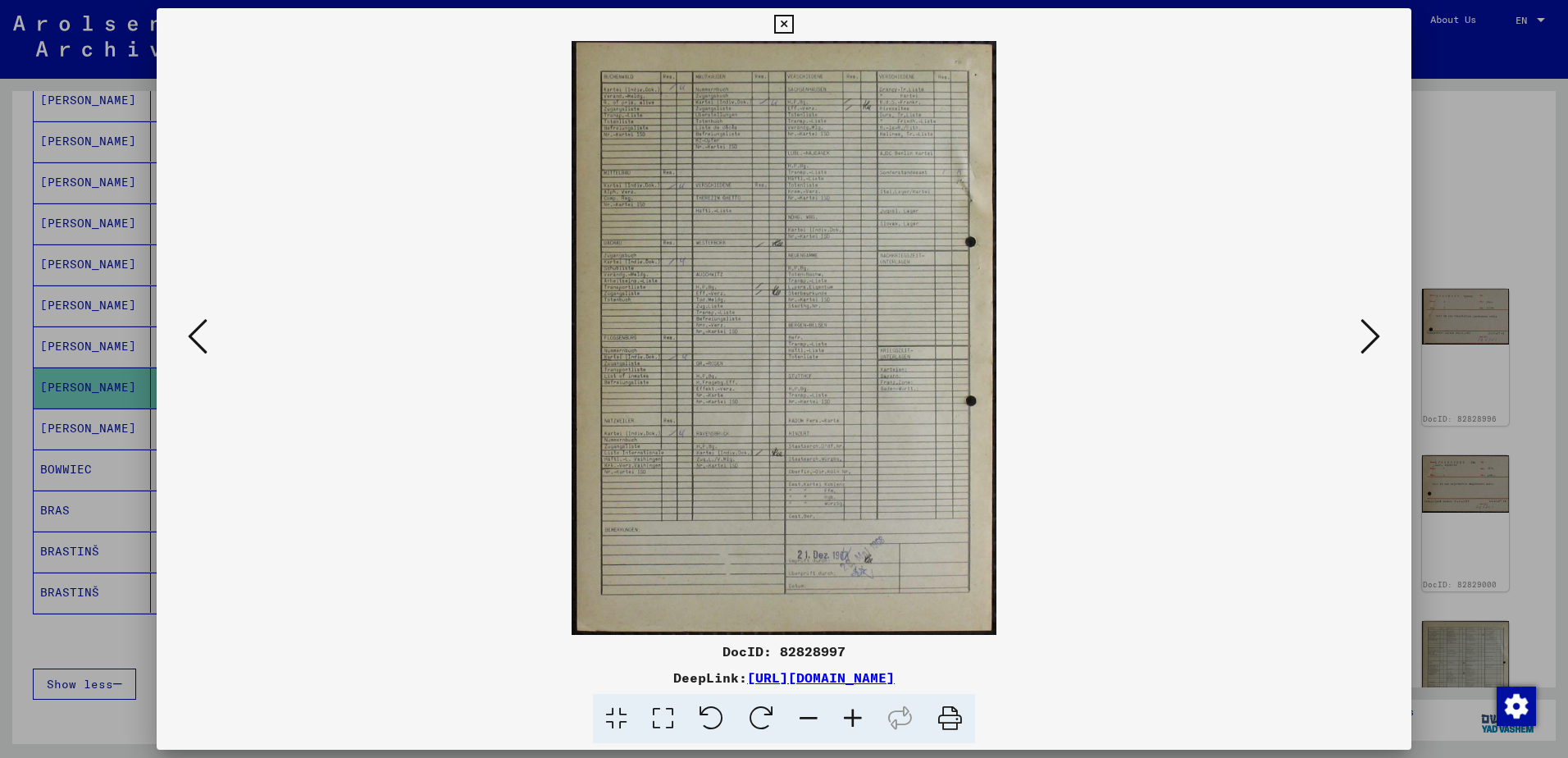
click at [1371, 330] on icon at bounding box center [1371, 336] width 19 height 40
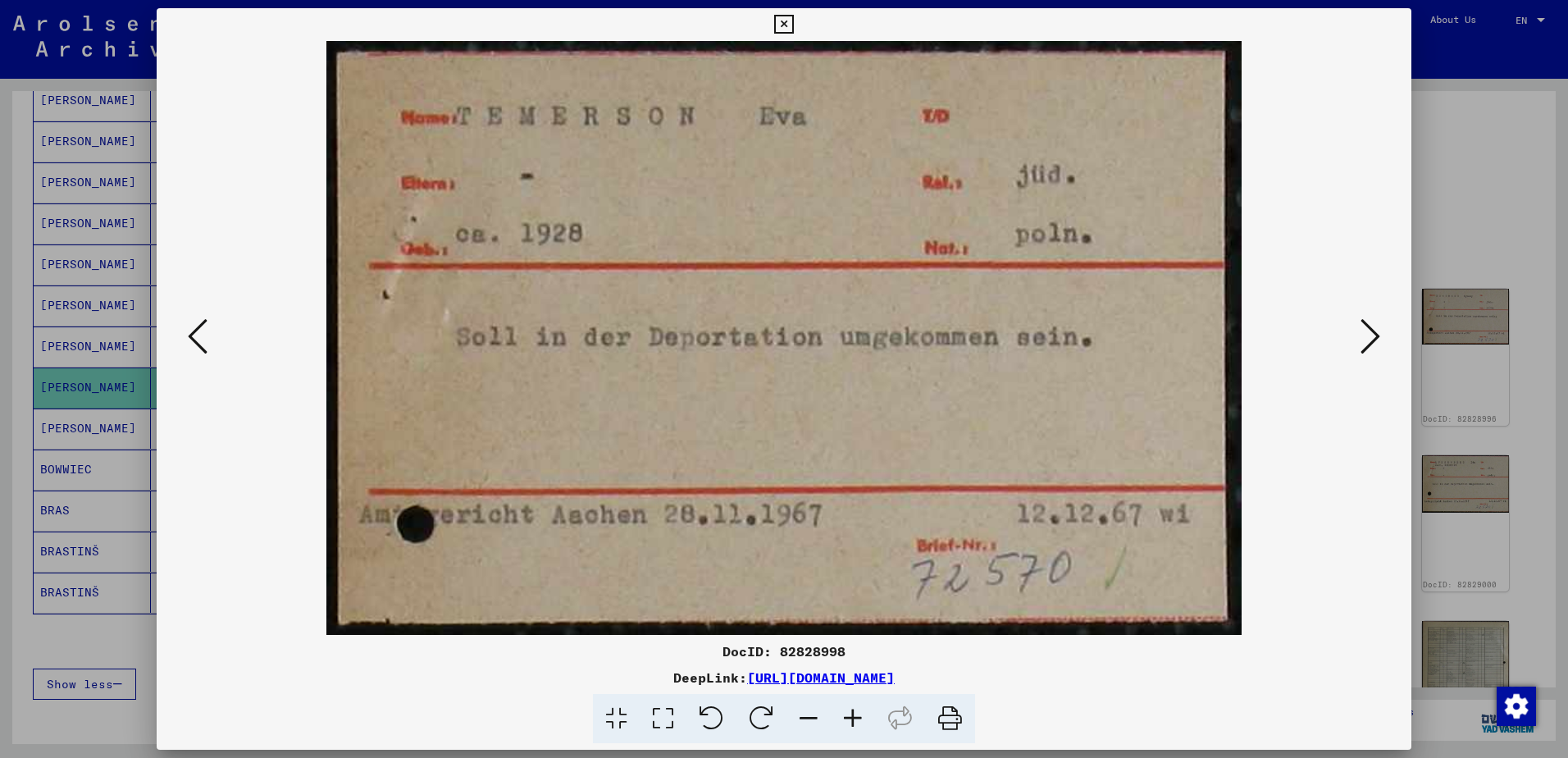
click at [1371, 330] on icon at bounding box center [1371, 336] width 19 height 40
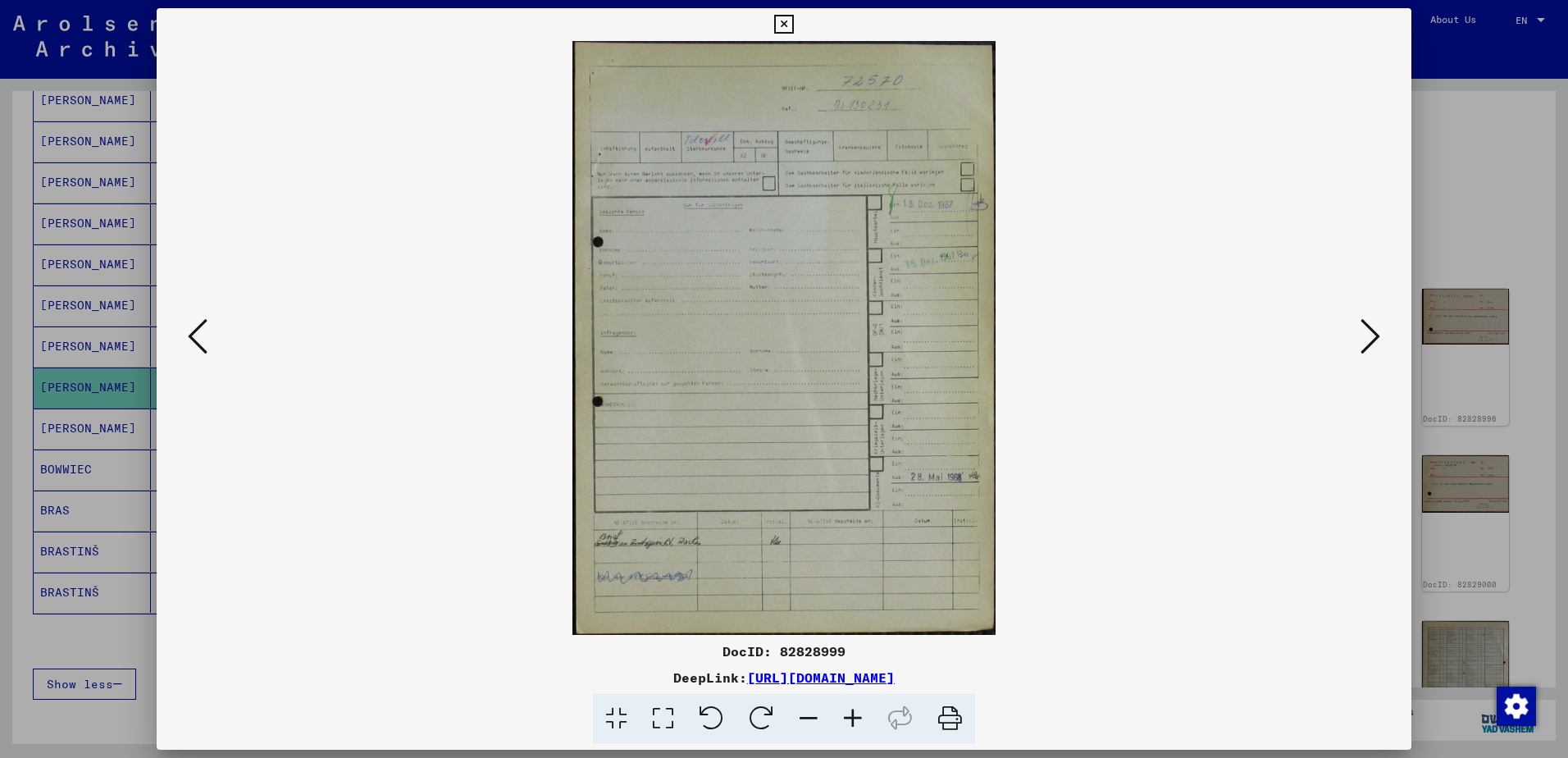
click at [1371, 330] on icon at bounding box center [1371, 336] width 19 height 40
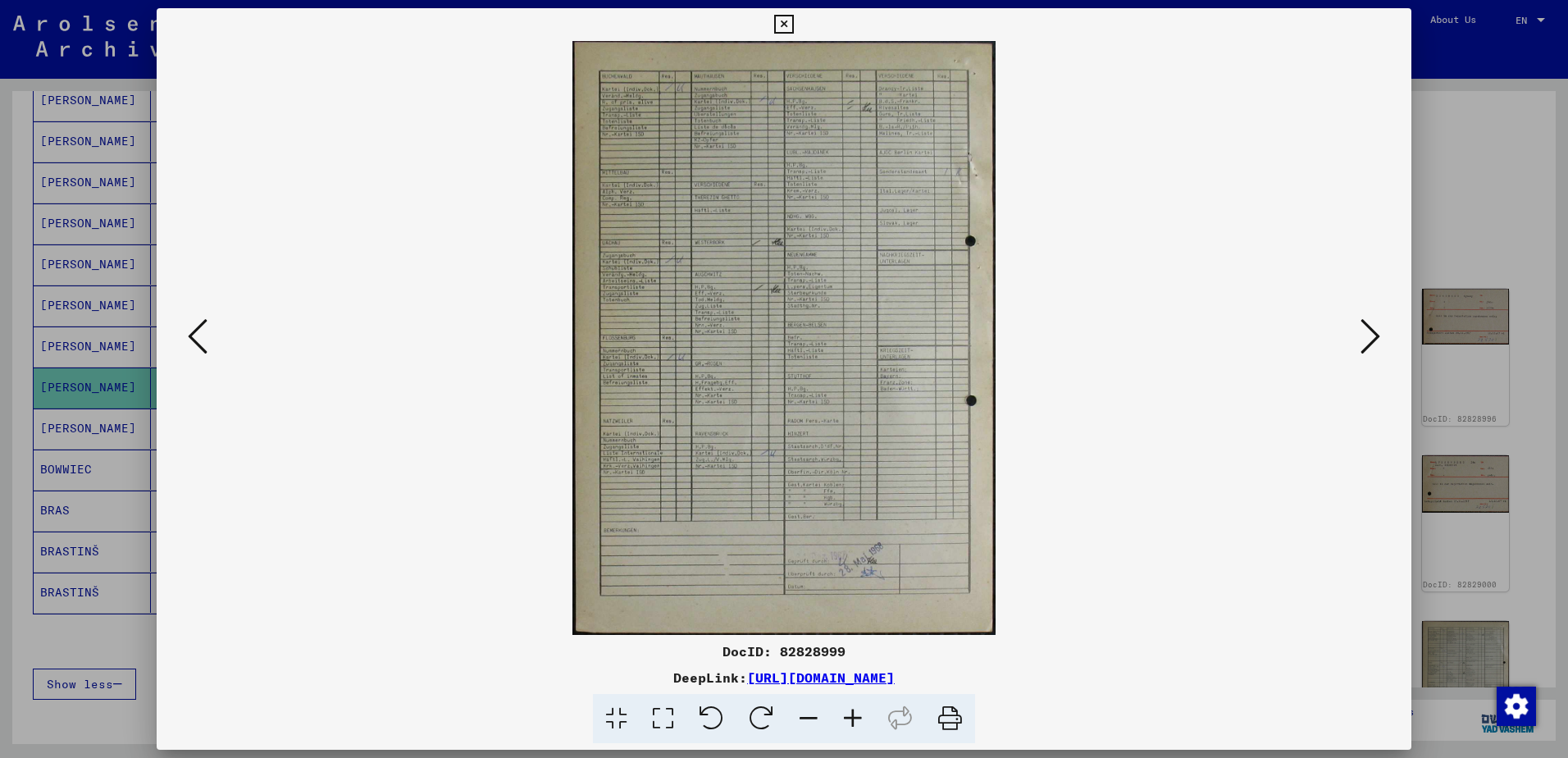
click at [1371, 330] on icon at bounding box center [1371, 336] width 19 height 40
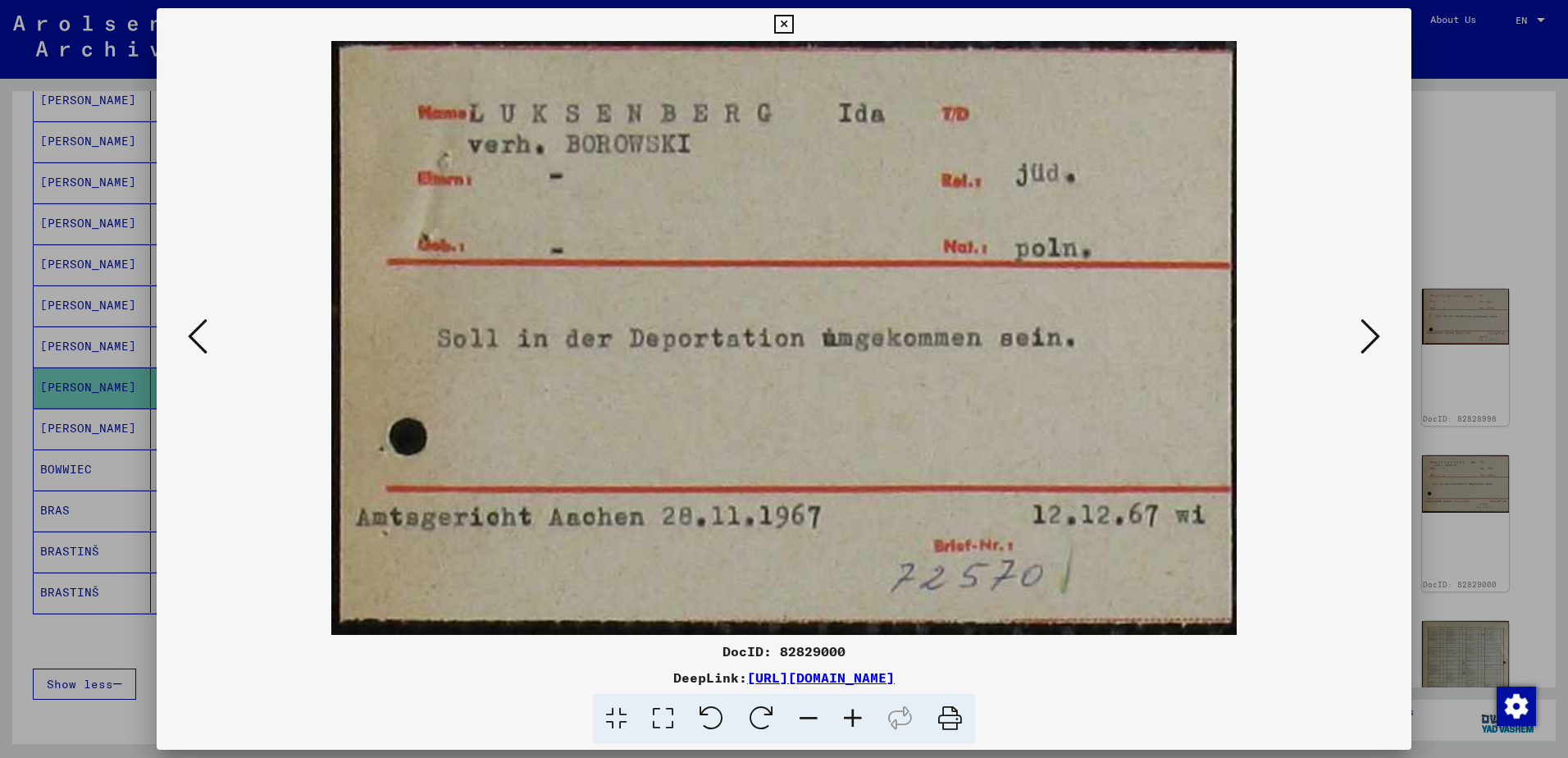
click at [1371, 330] on icon at bounding box center [1371, 336] width 19 height 40
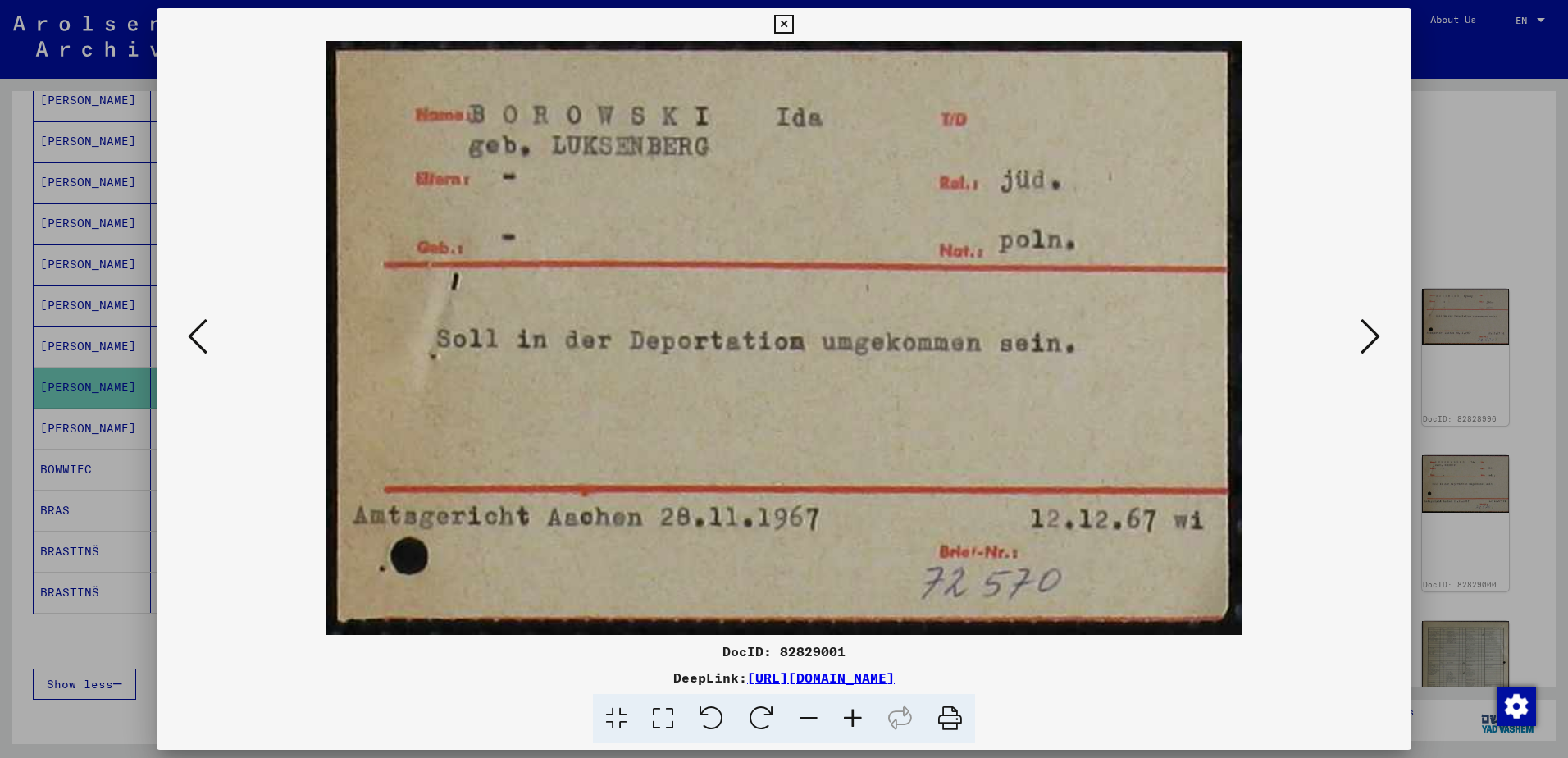
click at [0, 502] on html "**********" at bounding box center [784, 379] width 1568 height 758
